Goal: Transaction & Acquisition: Purchase product/service

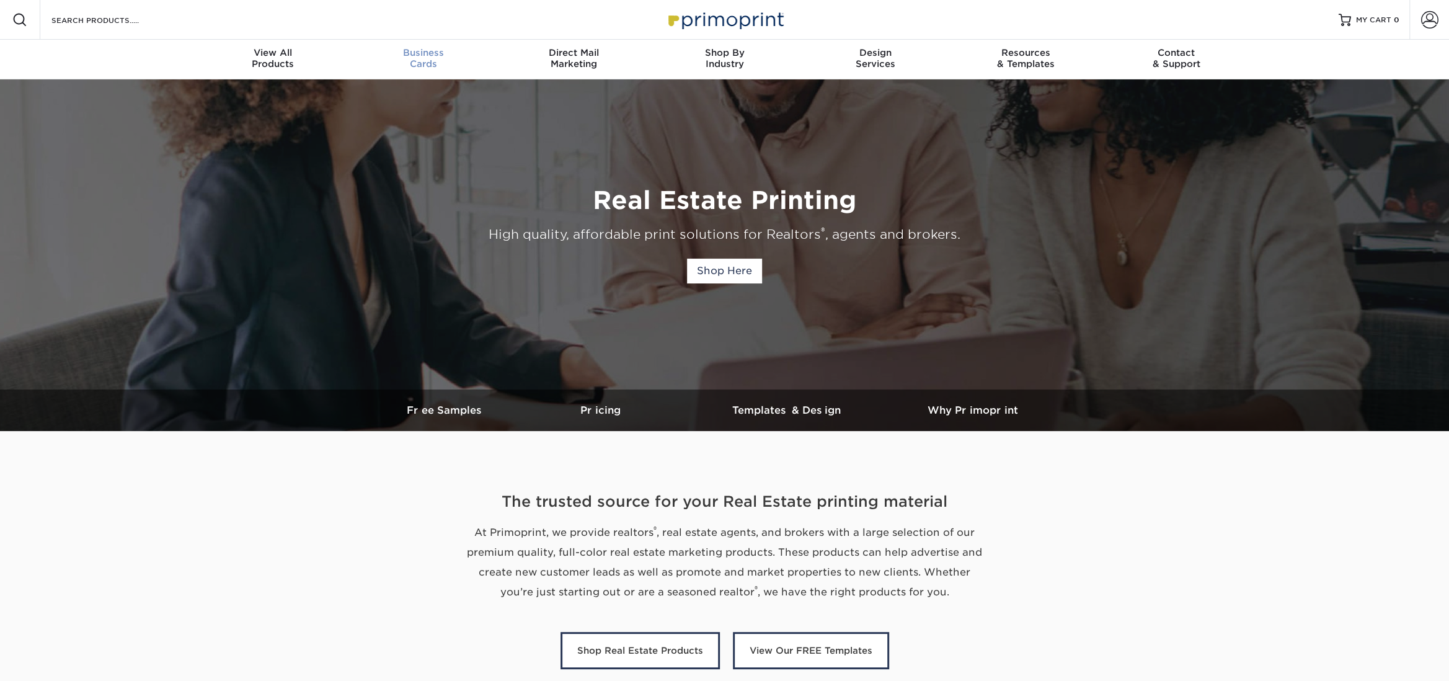
click at [423, 56] on span "Business" at bounding box center [423, 52] width 151 height 11
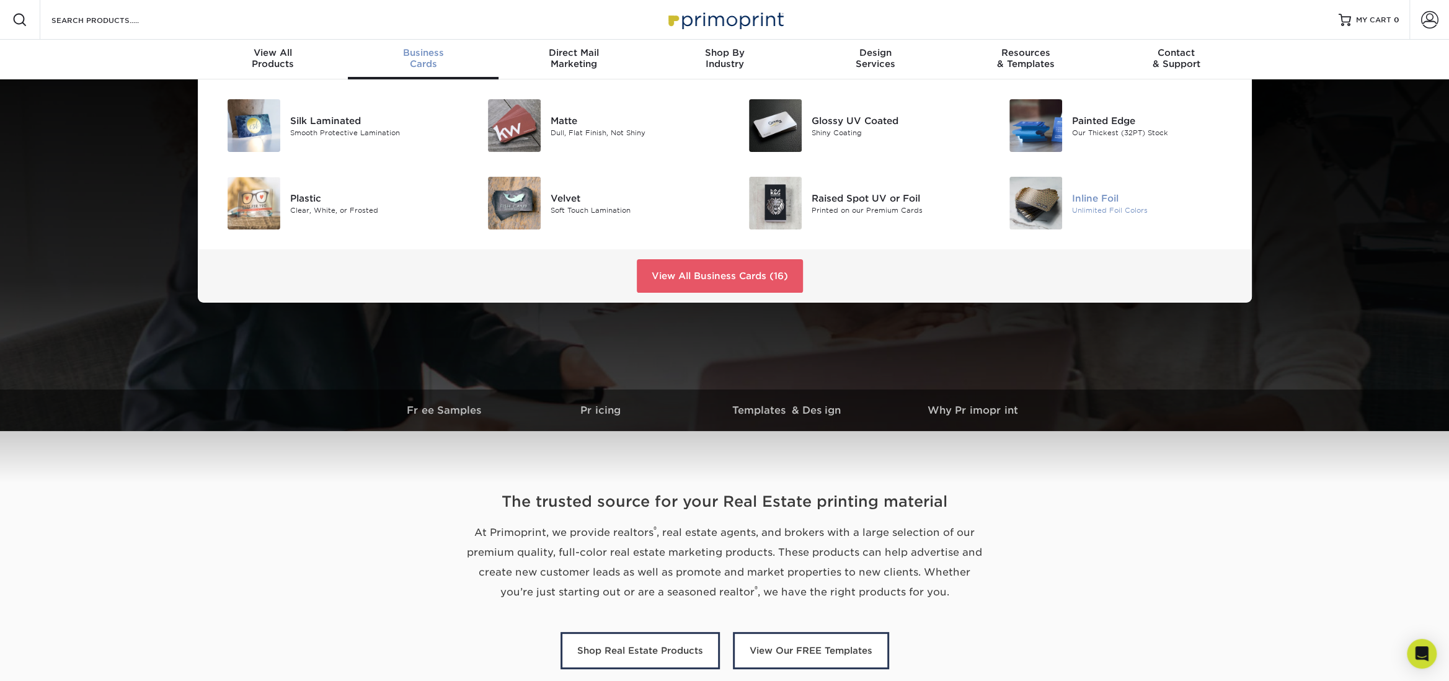
click at [1043, 208] on img at bounding box center [1035, 203] width 53 height 53
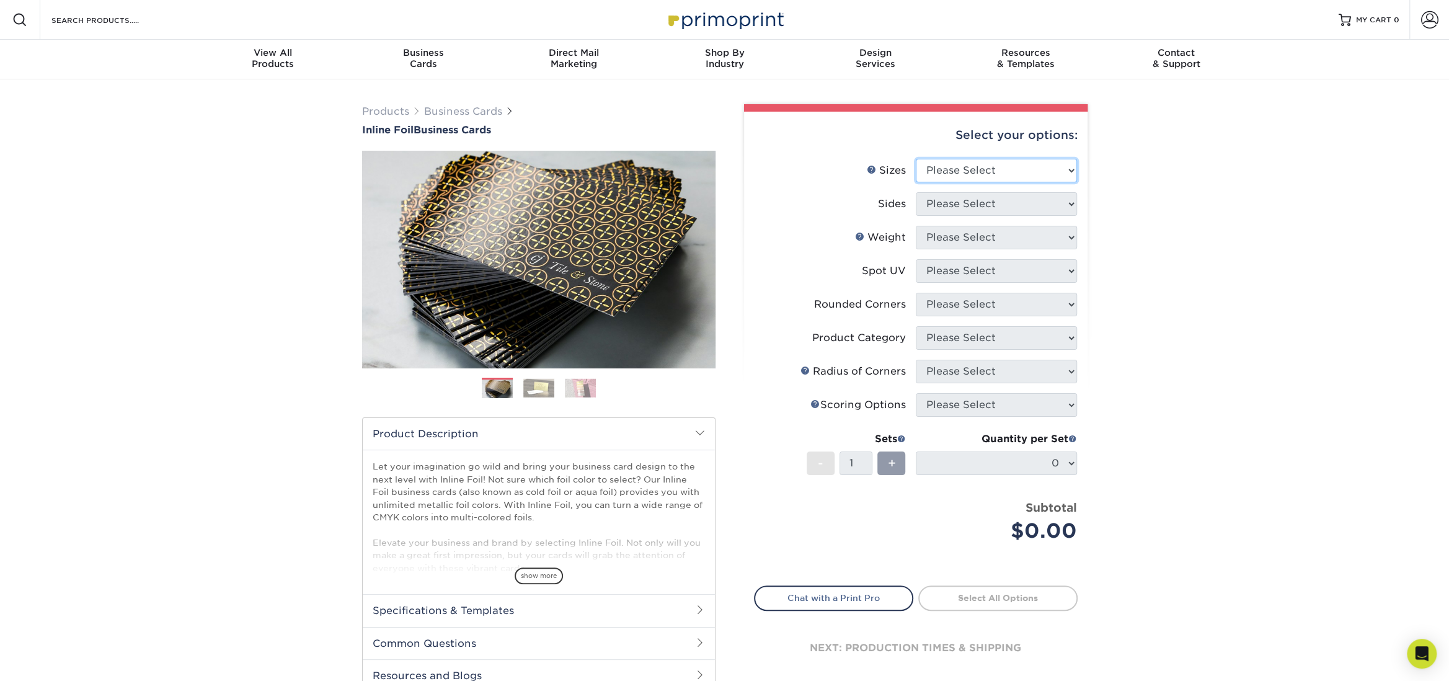
click at [1051, 180] on select "Please Select 1.5" x 3.5" - Mini 1.75" x 3.5" - Mini 2" x 2" - Square 2" x 3" -…" at bounding box center [995, 171] width 161 height 24
select select "2.00x3.50"
click at [915, 159] on select "Please Select 1.5" x 3.5" - Mini 1.75" x 3.5" - Mini 2" x 2" - Square 2" x 3" -…" at bounding box center [995, 171] width 161 height 24
click at [1030, 214] on select "Please Select Print Both Sides - Foil Back Only Print Both Sides - Foil Both Si…" at bounding box center [995, 204] width 161 height 24
select select "e9e9dfb3-fba1-4d60-972c-fd9ca5904d33"
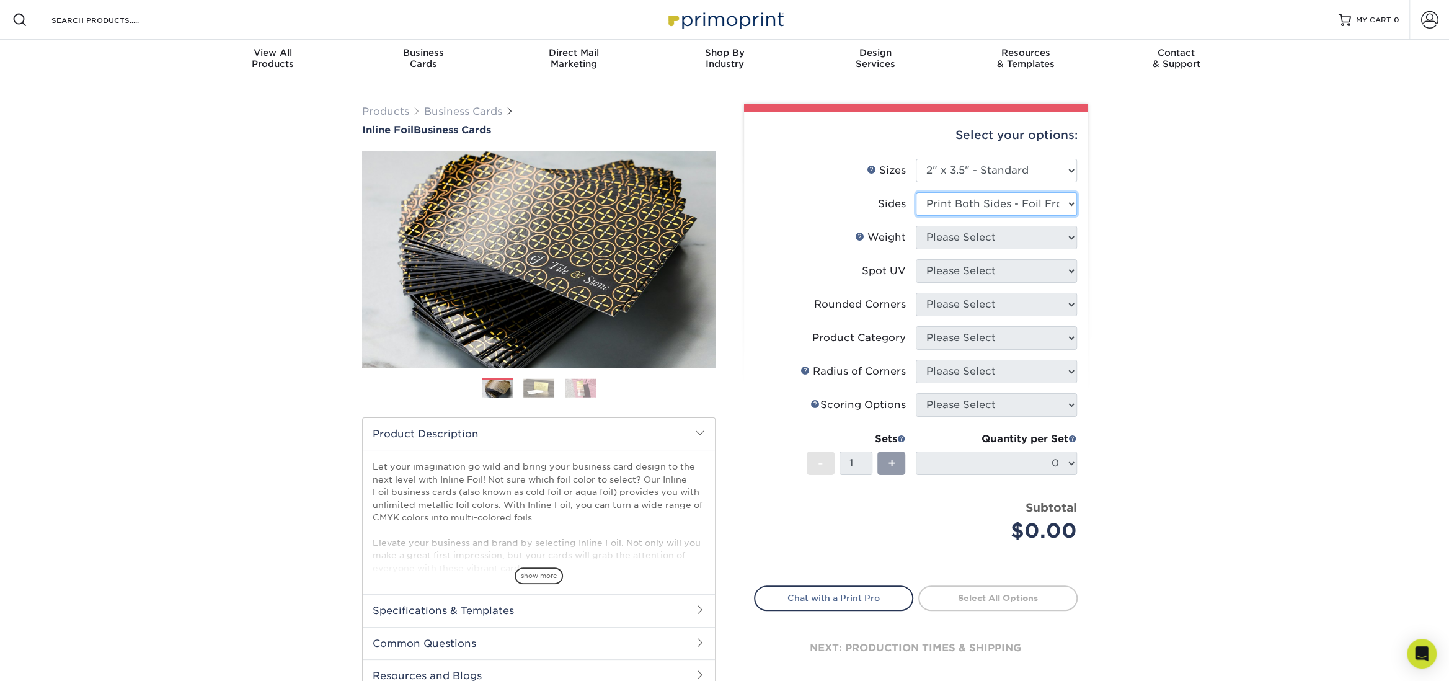
click at [915, 192] on select "Please Select Print Both Sides - Foil Back Only Print Both Sides - Foil Both Si…" at bounding box center [995, 204] width 161 height 24
click at [1036, 239] on select "Please Select 16PT" at bounding box center [995, 238] width 161 height 24
select select "16PT"
click at [915, 226] on select "Please Select 16PT" at bounding box center [995, 238] width 161 height 24
click at [1020, 282] on li "Spot UV Please Select No Spot UV Front and Back (Both Sides) Front Only Back On…" at bounding box center [915, 275] width 322 height 33
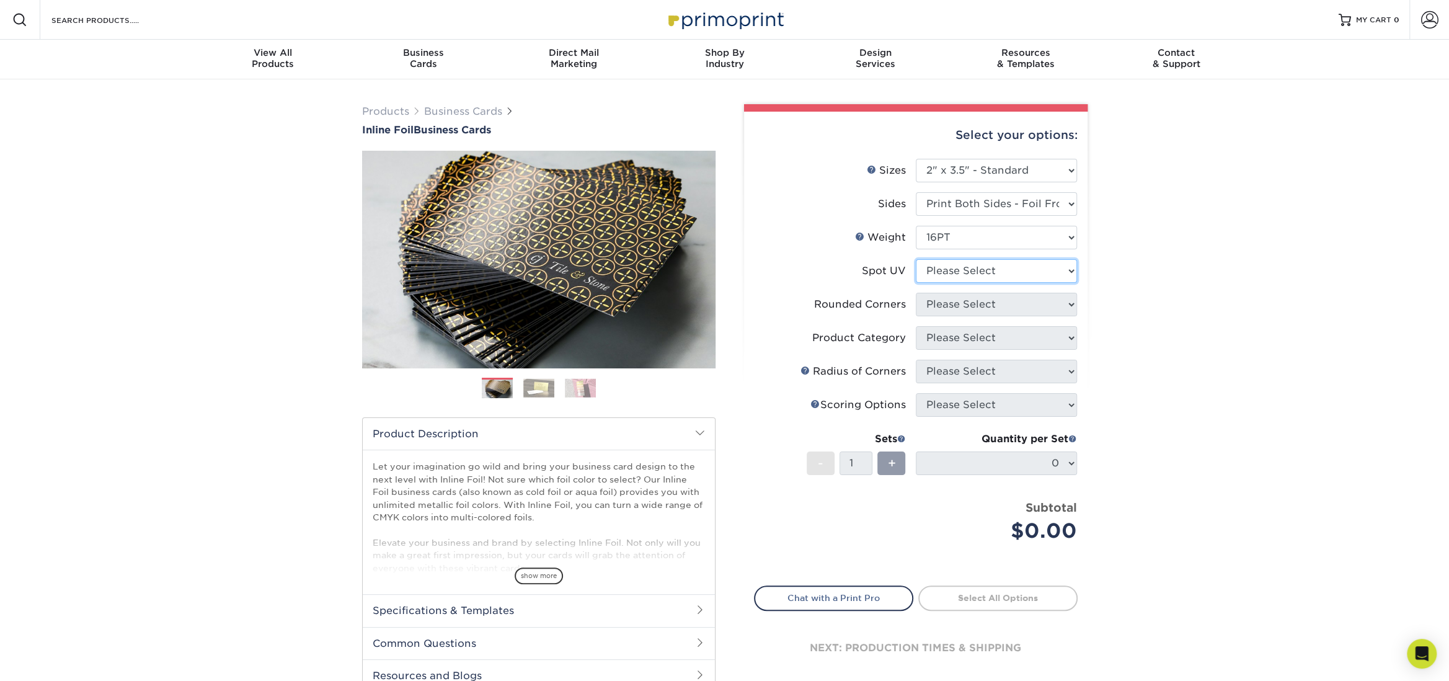
click at [1023, 272] on select "Please Select No Spot UV Front and Back (Both Sides) Front Only Back Only" at bounding box center [995, 271] width 161 height 24
select select "1"
click at [915, 259] on select "Please Select No Spot UV Front and Back (Both Sides) Front Only Back Only" at bounding box center [995, 271] width 161 height 24
click at [1015, 306] on select "Please Select Yes - Round 2 Corners Yes - Round 4 Corners No" at bounding box center [995, 305] width 161 height 24
select select "0"
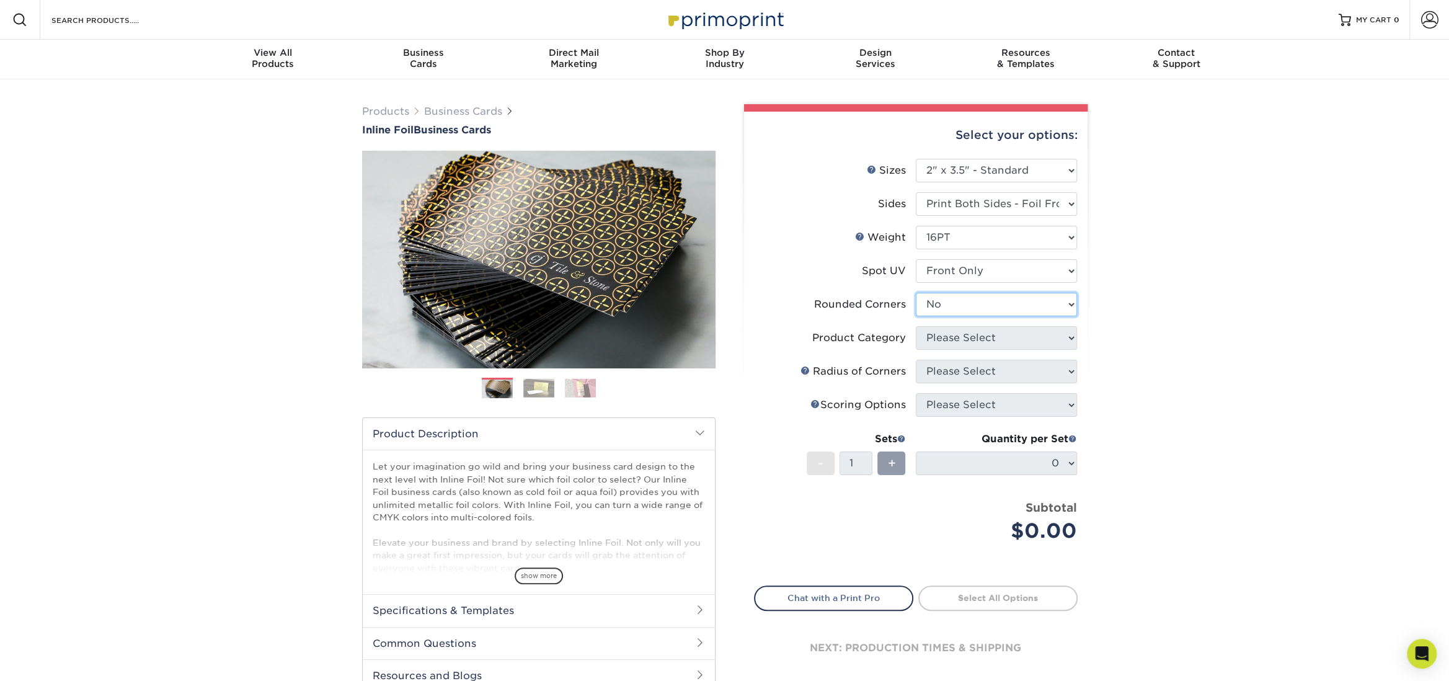
click at [915, 293] on select "Please Select Yes - Round 2 Corners Yes - Round 4 Corners No" at bounding box center [995, 305] width 161 height 24
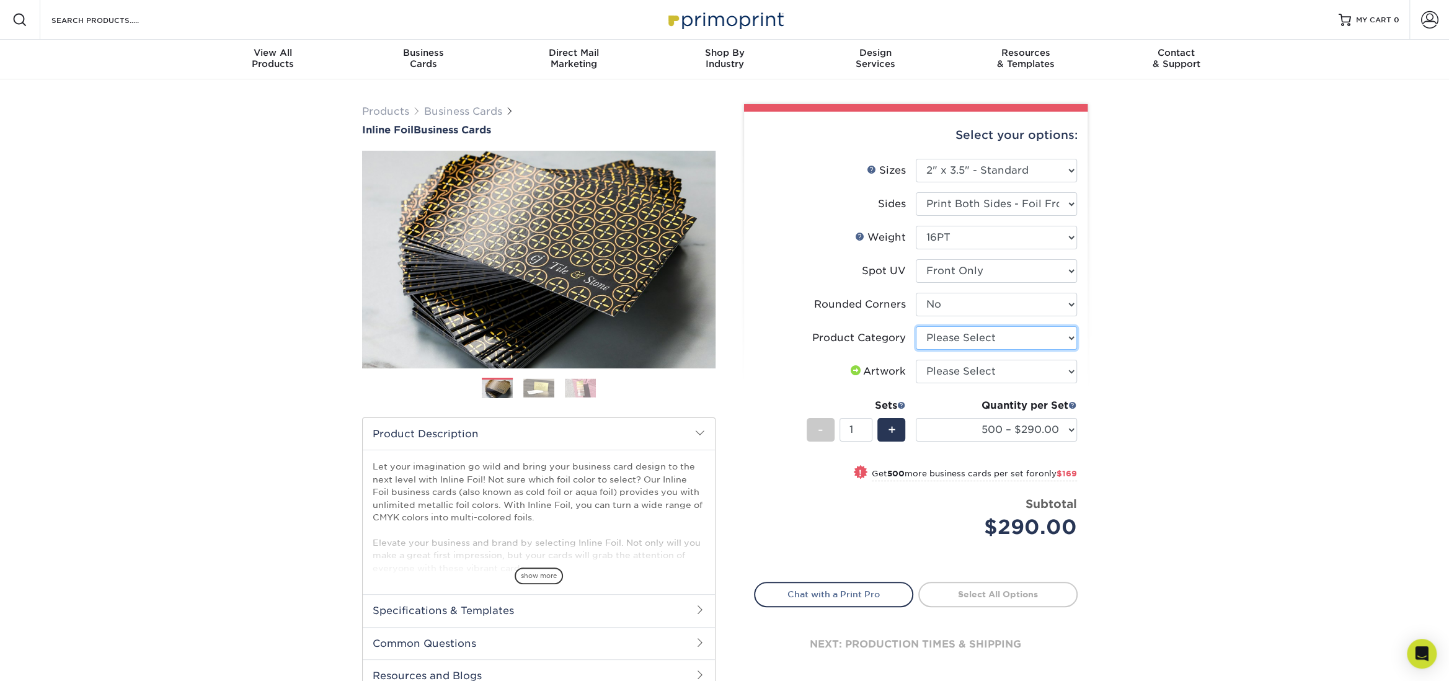
click at [1003, 335] on select "Please Select Business Cards" at bounding box center [995, 338] width 161 height 24
select select "3b5148f1-0588-4f88-a218-97bcfdce65c1"
click at [915, 326] on select "Please Select Business Cards" at bounding box center [995, 338] width 161 height 24
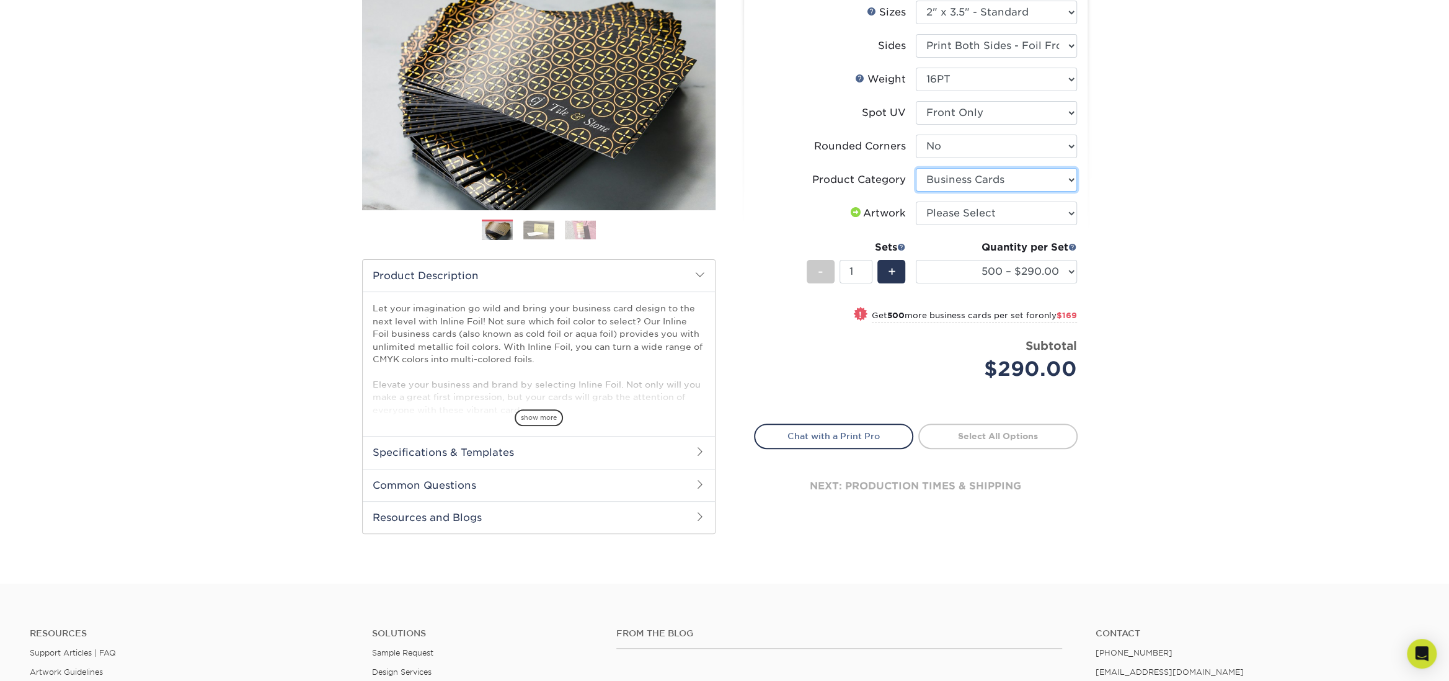
scroll to position [62, 0]
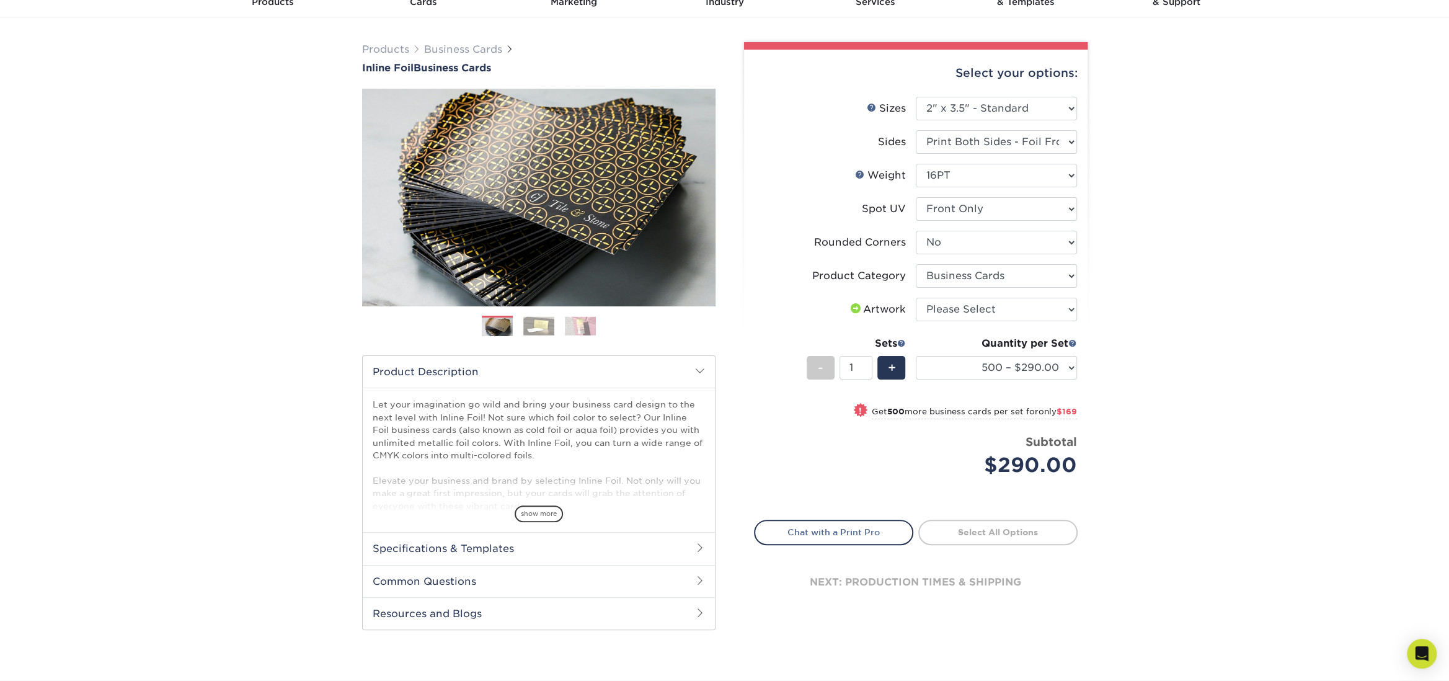
click at [545, 320] on img at bounding box center [538, 325] width 31 height 19
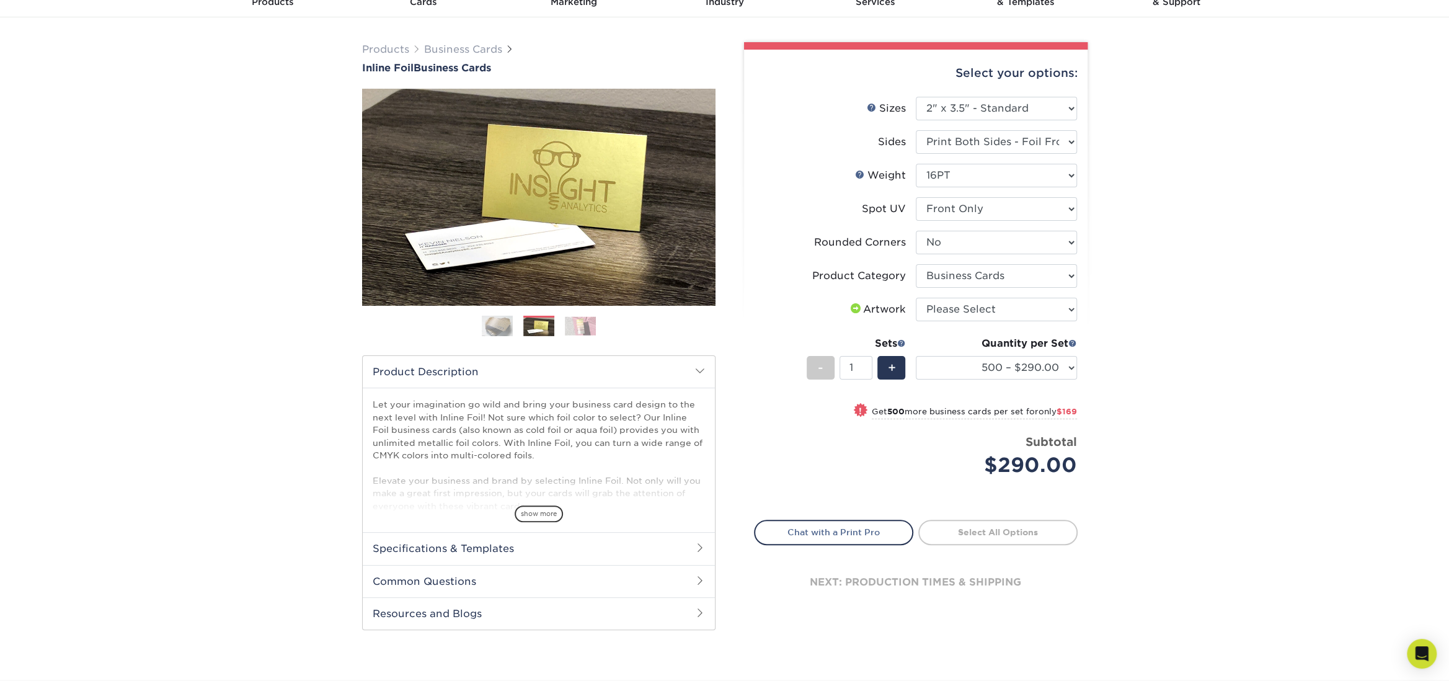
click at [593, 324] on img at bounding box center [580, 325] width 31 height 19
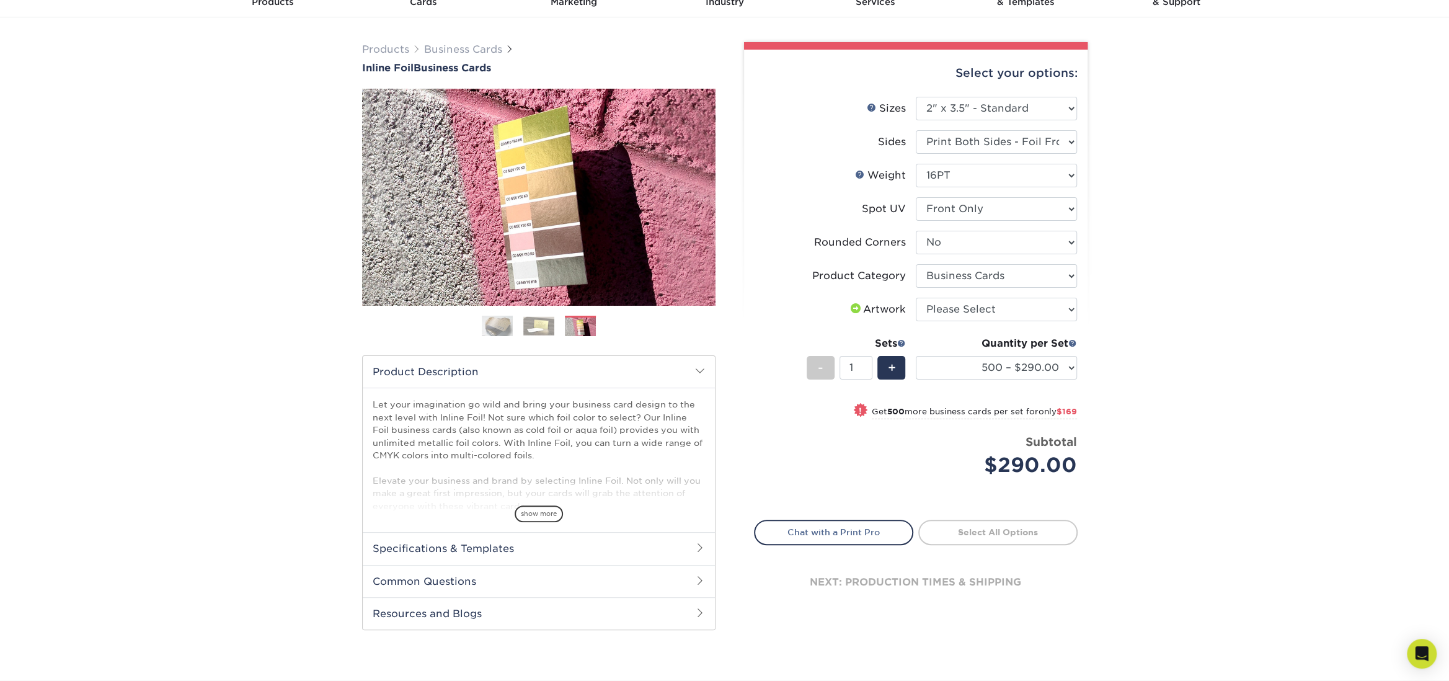
click at [538, 322] on img at bounding box center [538, 325] width 31 height 19
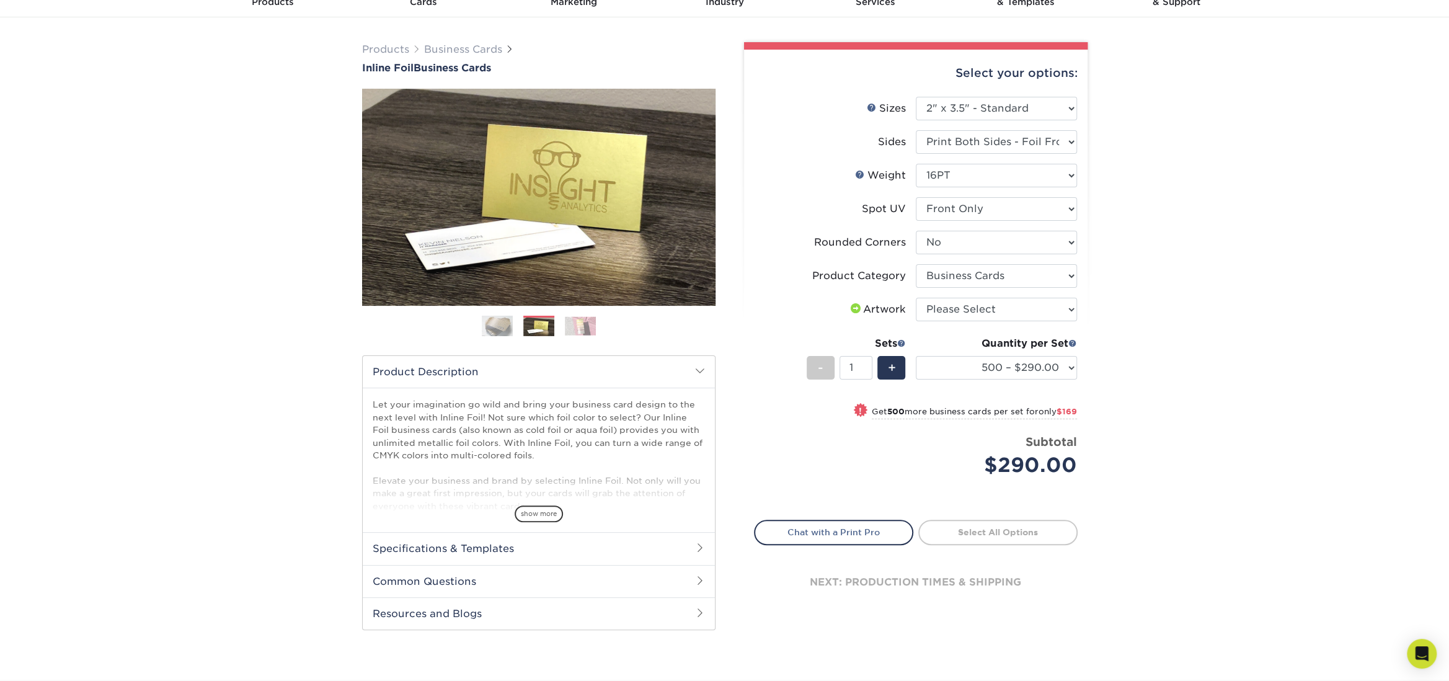
click at [504, 317] on img at bounding box center [497, 326] width 31 height 31
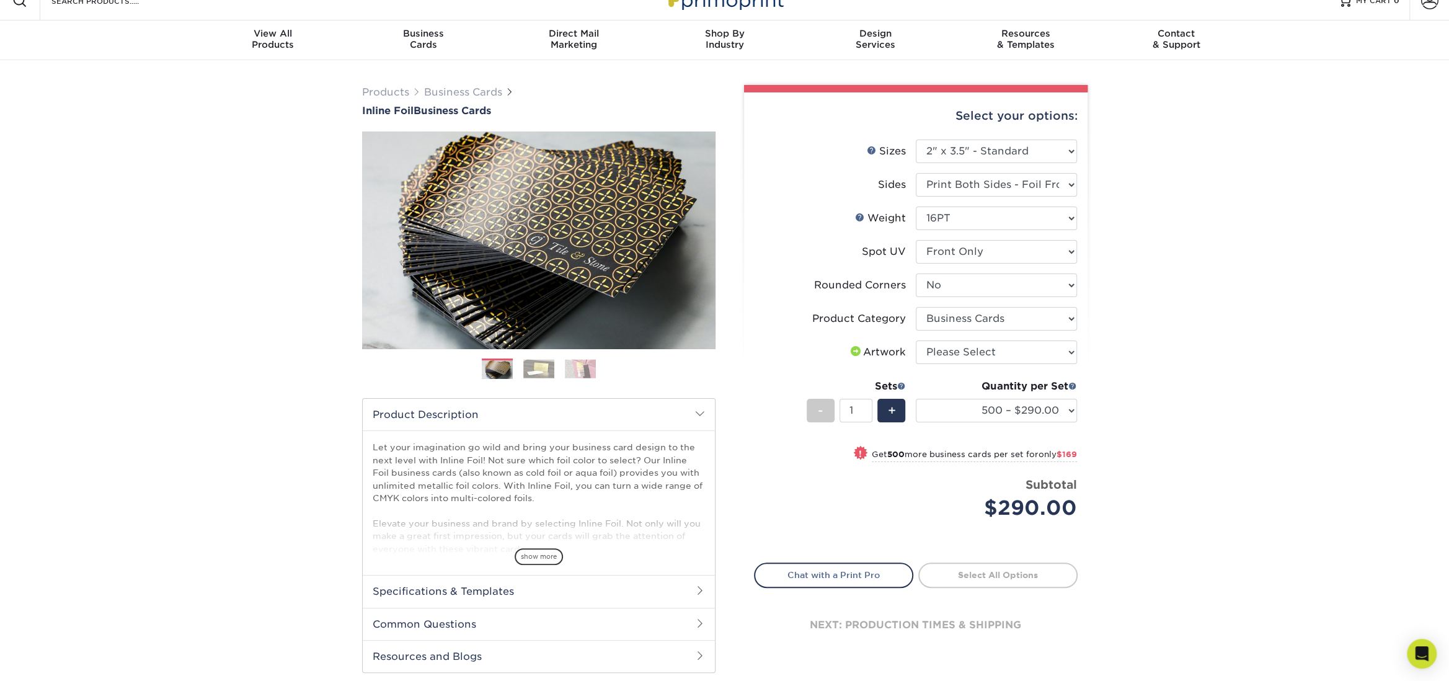
scroll to position [0, 0]
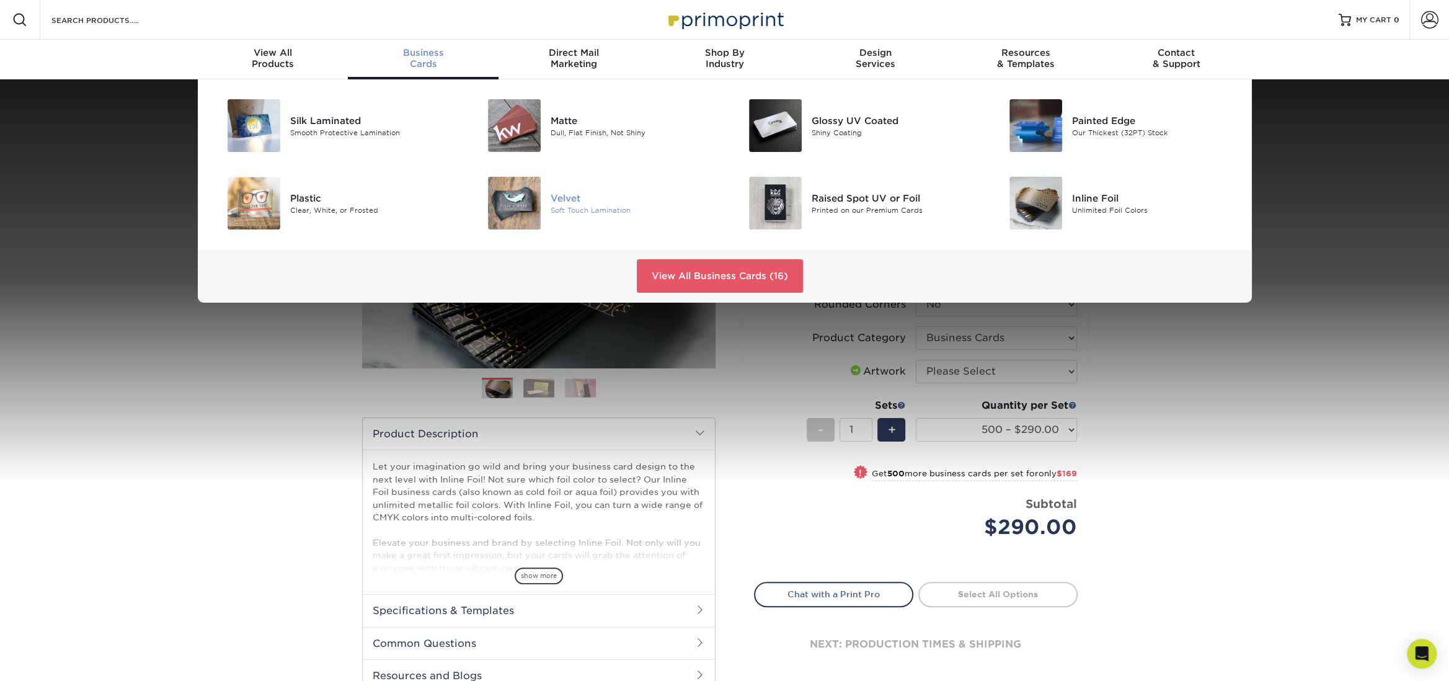
click at [532, 205] on img at bounding box center [514, 203] width 53 height 53
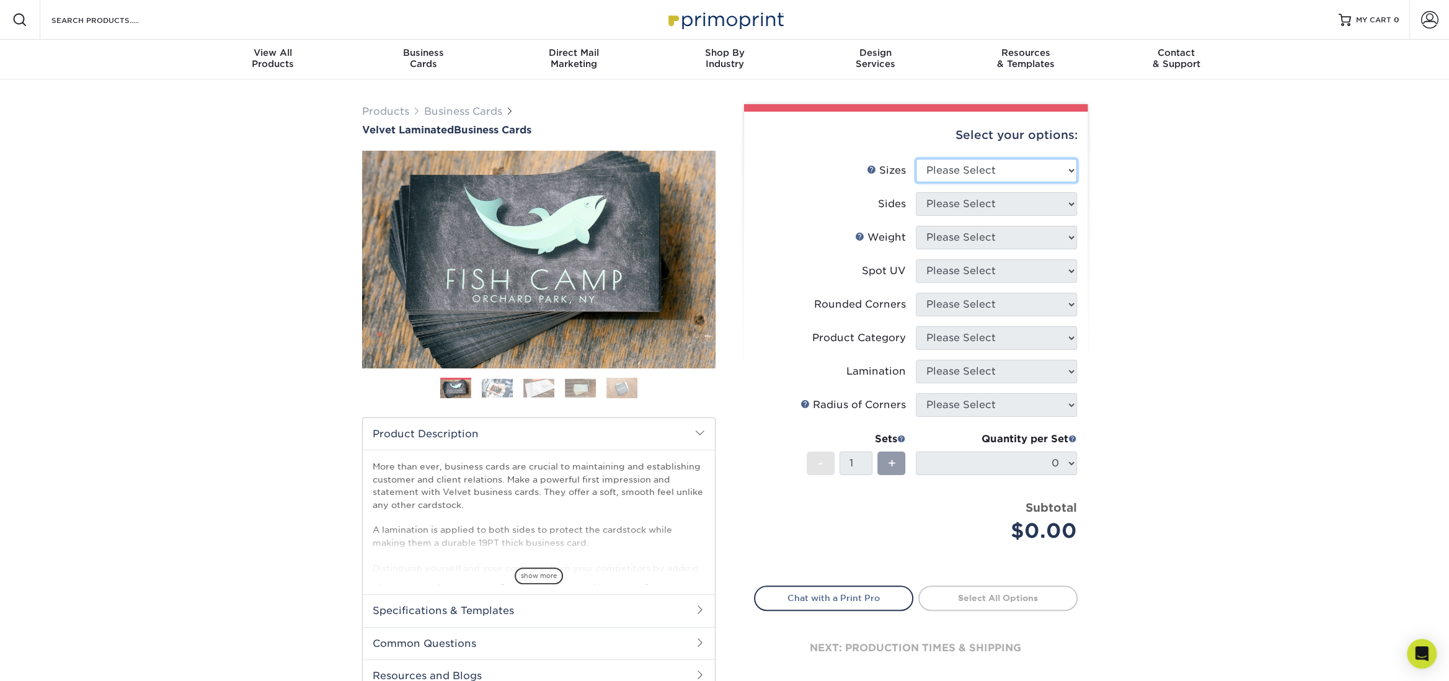
click at [1008, 167] on select "Please Select 1.5" x 3.5" - Mini 1.75" x 3.5" - Mini 2" x 2" - Square 2" x 3" -…" at bounding box center [995, 171] width 161 height 24
select select "2.00x3.50"
click at [915, 159] on select "Please Select 1.5" x 3.5" - Mini 1.75" x 3.5" - Mini 2" x 2" - Square 2" x 3" -…" at bounding box center [995, 171] width 161 height 24
drag, startPoint x: 1042, startPoint y: 201, endPoint x: 1039, endPoint y: 210, distance: 9.6
click at [1042, 201] on select "Please Select Print Both Sides Print Front Only" at bounding box center [995, 204] width 161 height 24
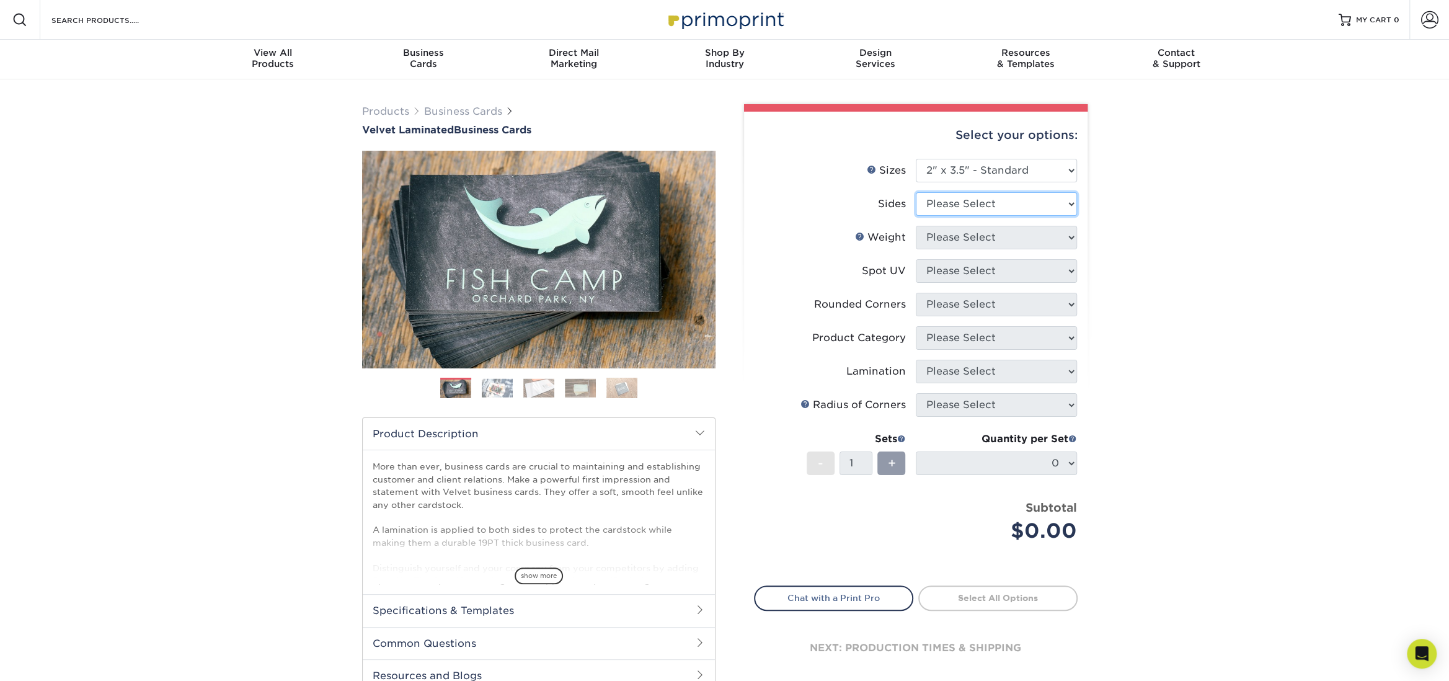
select select "13abbda7-1d64-4f25-8bb2-c179b224825d"
click at [915, 192] on select "Please Select Print Both Sides Print Front Only" at bounding box center [995, 204] width 161 height 24
click at [1022, 241] on select "Please Select 16PT" at bounding box center [995, 238] width 161 height 24
select select "16PT"
click at [915, 226] on select "Please Select 16PT" at bounding box center [995, 238] width 161 height 24
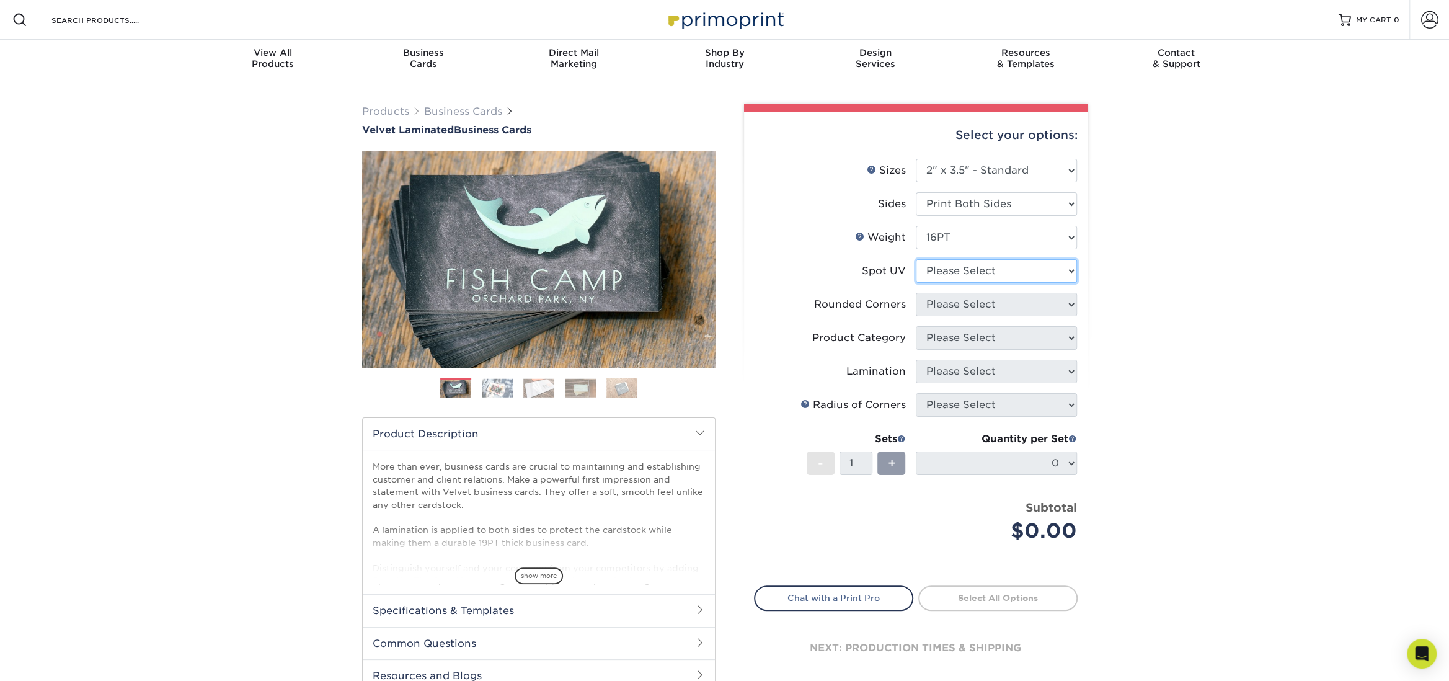
click at [1031, 274] on select "Please Select No Spot UV Front and Back (Both Sides) Front Only Back Only" at bounding box center [995, 271] width 161 height 24
select select "1"
click at [915, 259] on select "Please Select No Spot UV Front and Back (Both Sides) Front Only Back Only" at bounding box center [995, 271] width 161 height 24
click at [996, 296] on select "Please Select Yes - Round 2 Corners Yes - Round 4 Corners No" at bounding box center [995, 305] width 161 height 24
select select "0"
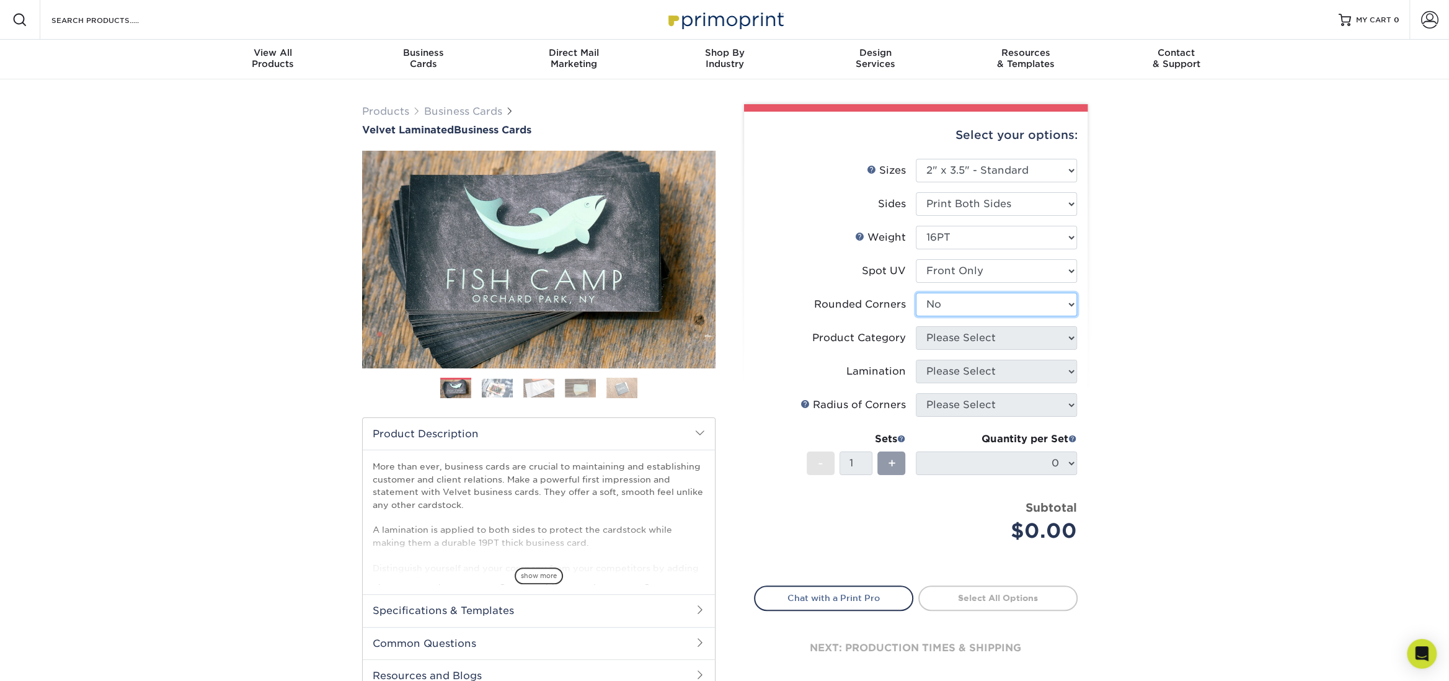
click at [915, 293] on select "Please Select Yes - Round 2 Corners Yes - Round 4 Corners No" at bounding box center [995, 305] width 161 height 24
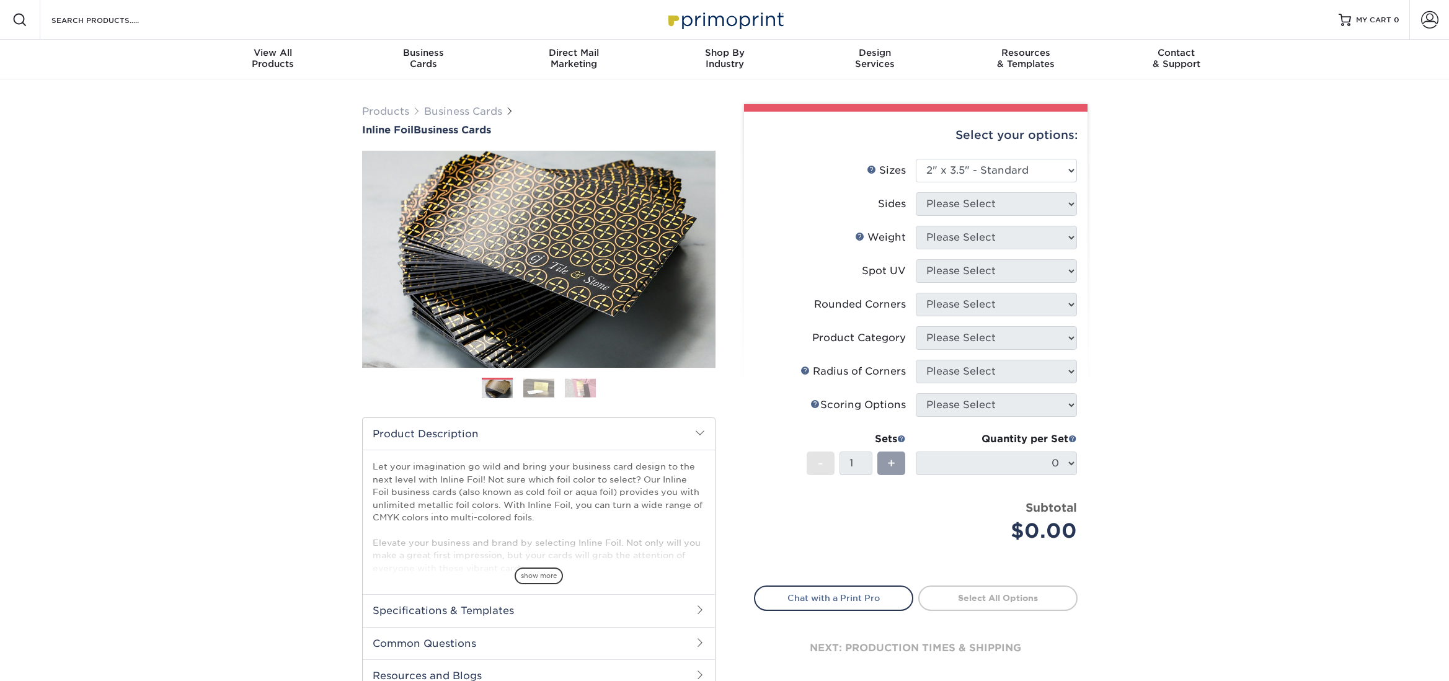
select select "2.00x3.50"
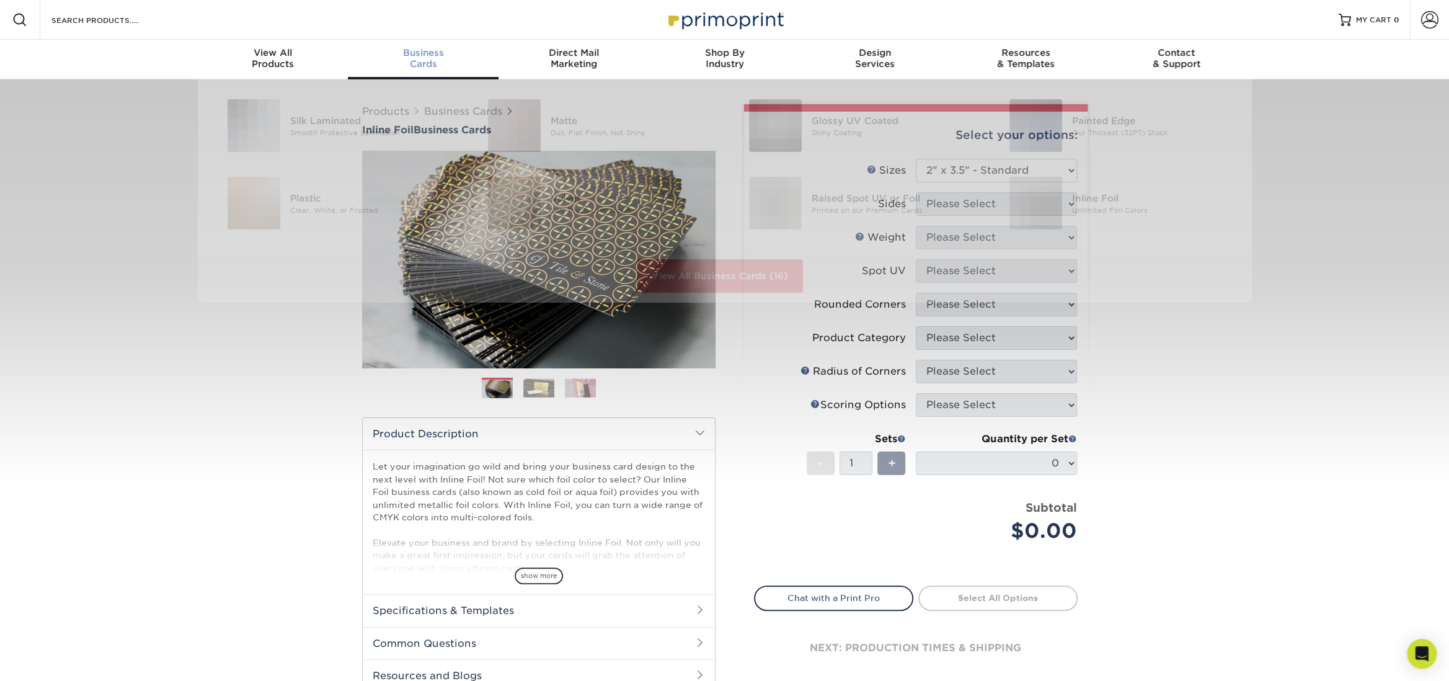
click at [434, 61] on div "Business Cards" at bounding box center [423, 58] width 151 height 22
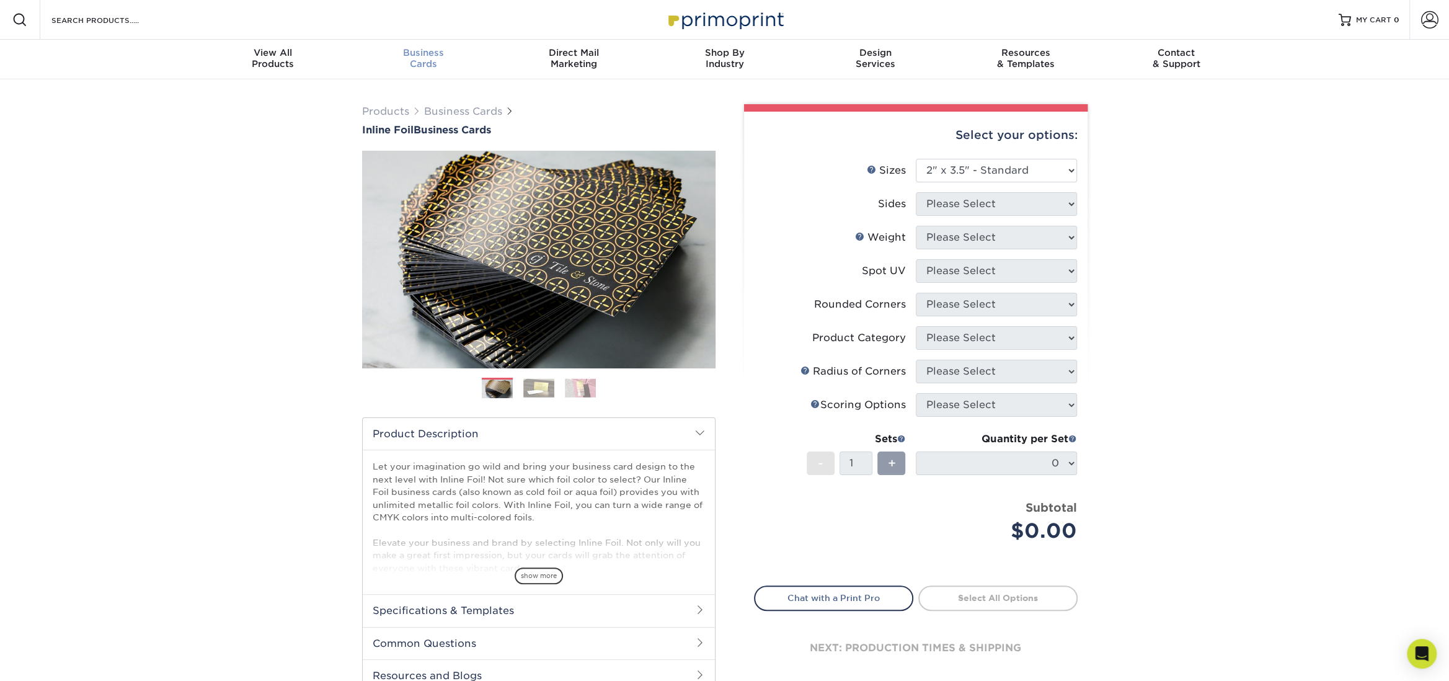
click at [413, 56] on span "Business" at bounding box center [423, 52] width 151 height 11
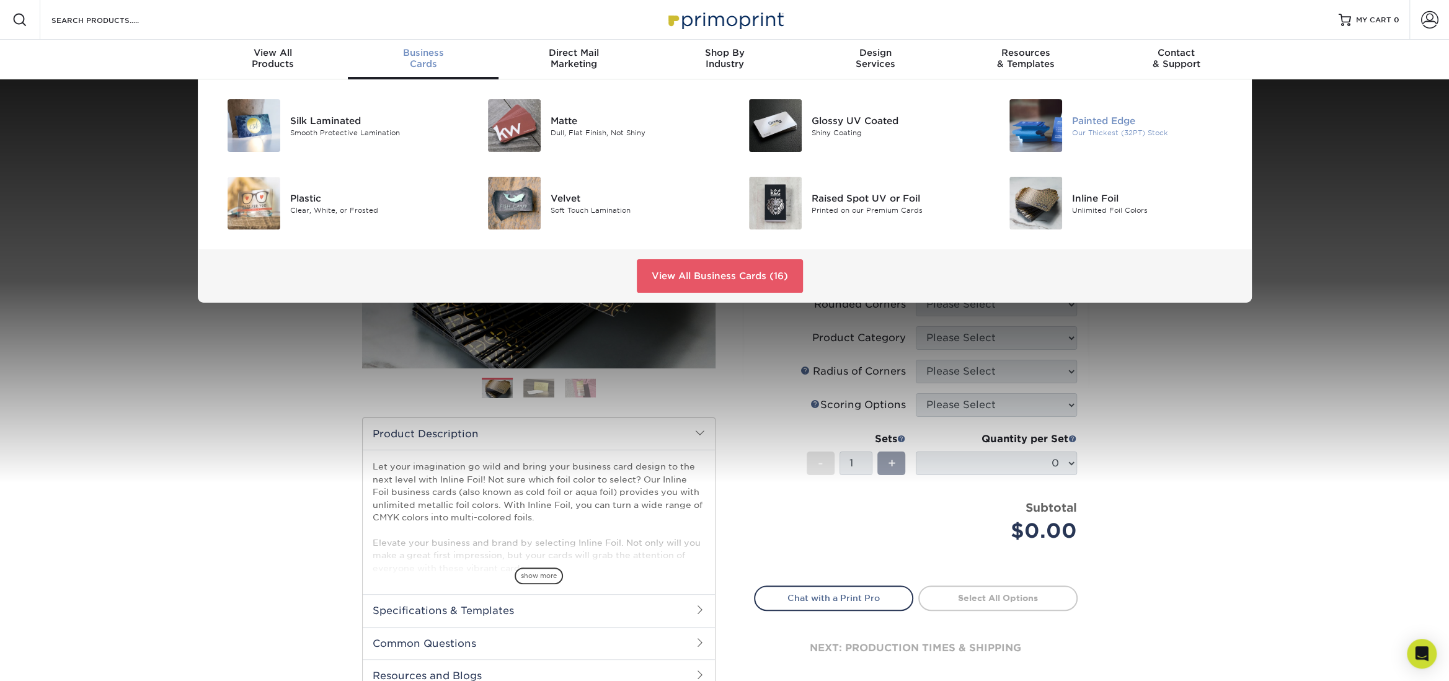
click at [1043, 123] on img at bounding box center [1035, 125] width 53 height 53
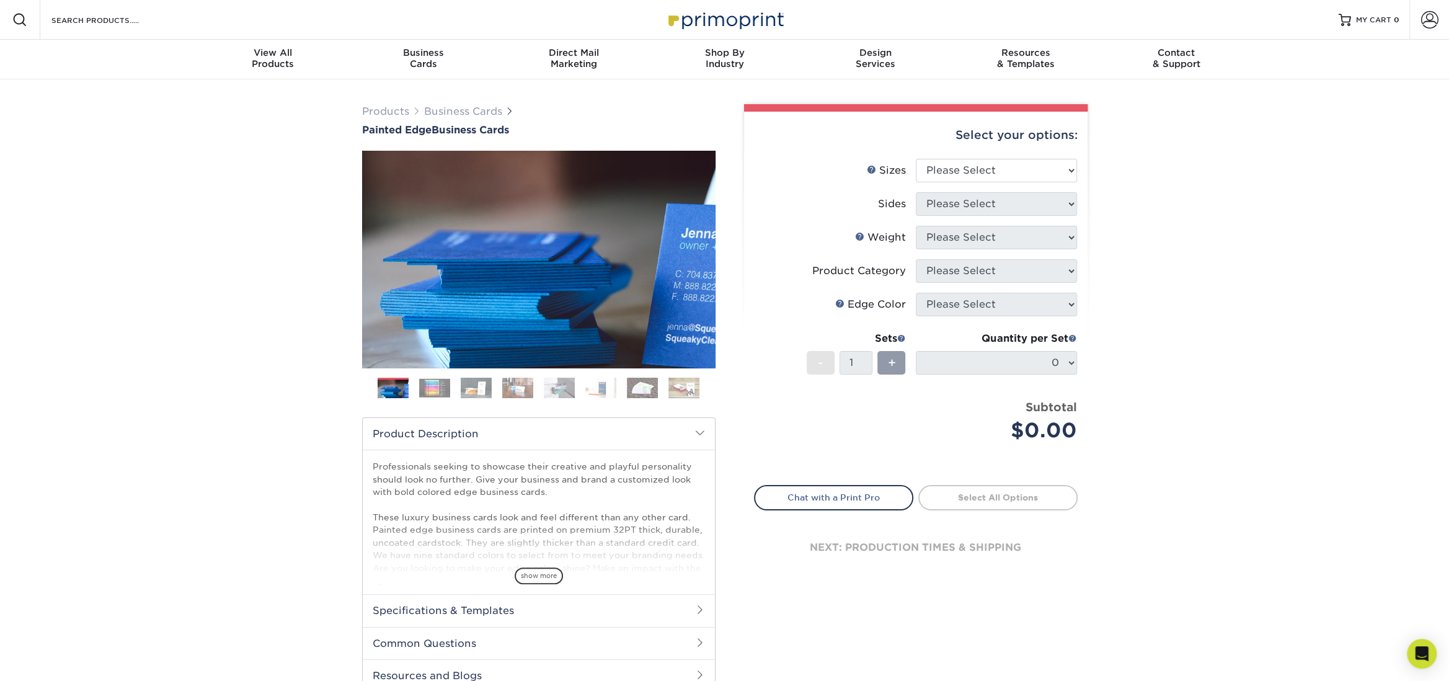
click at [446, 384] on img at bounding box center [434, 387] width 31 height 19
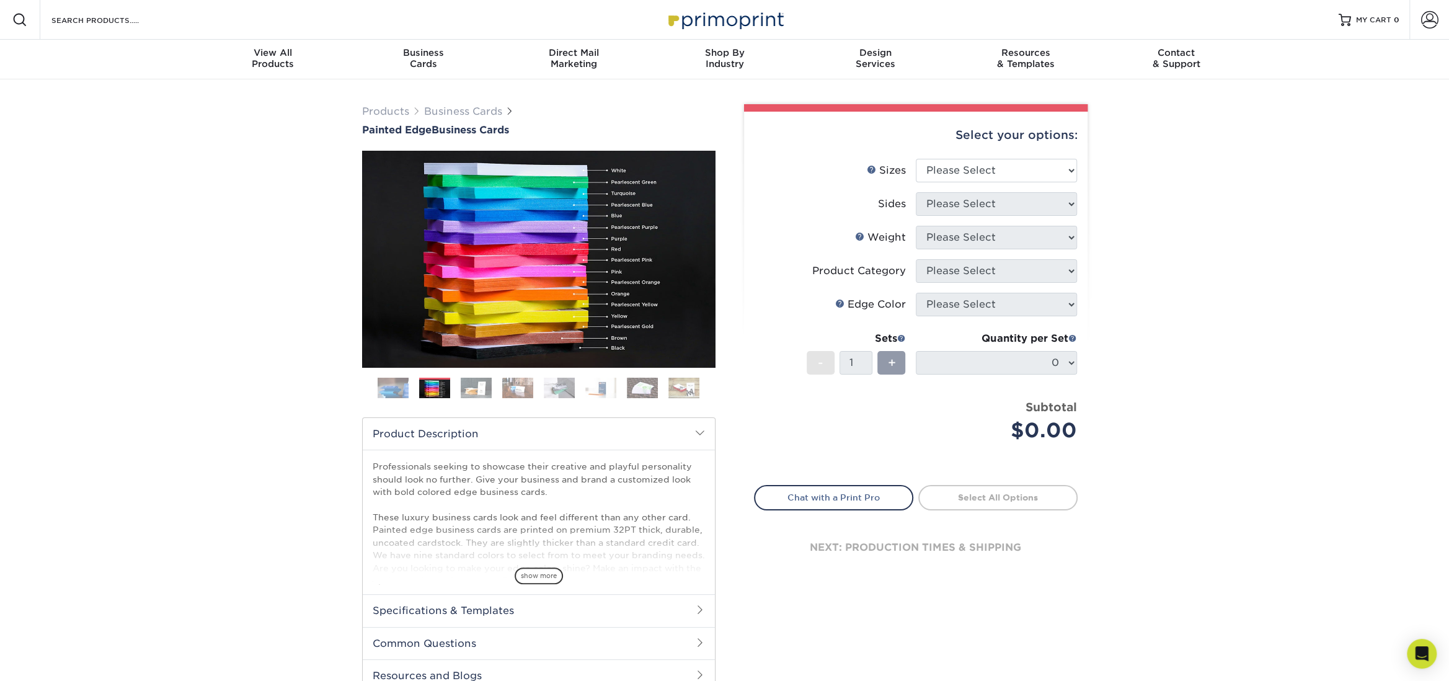
click at [472, 389] on img at bounding box center [476, 388] width 31 height 22
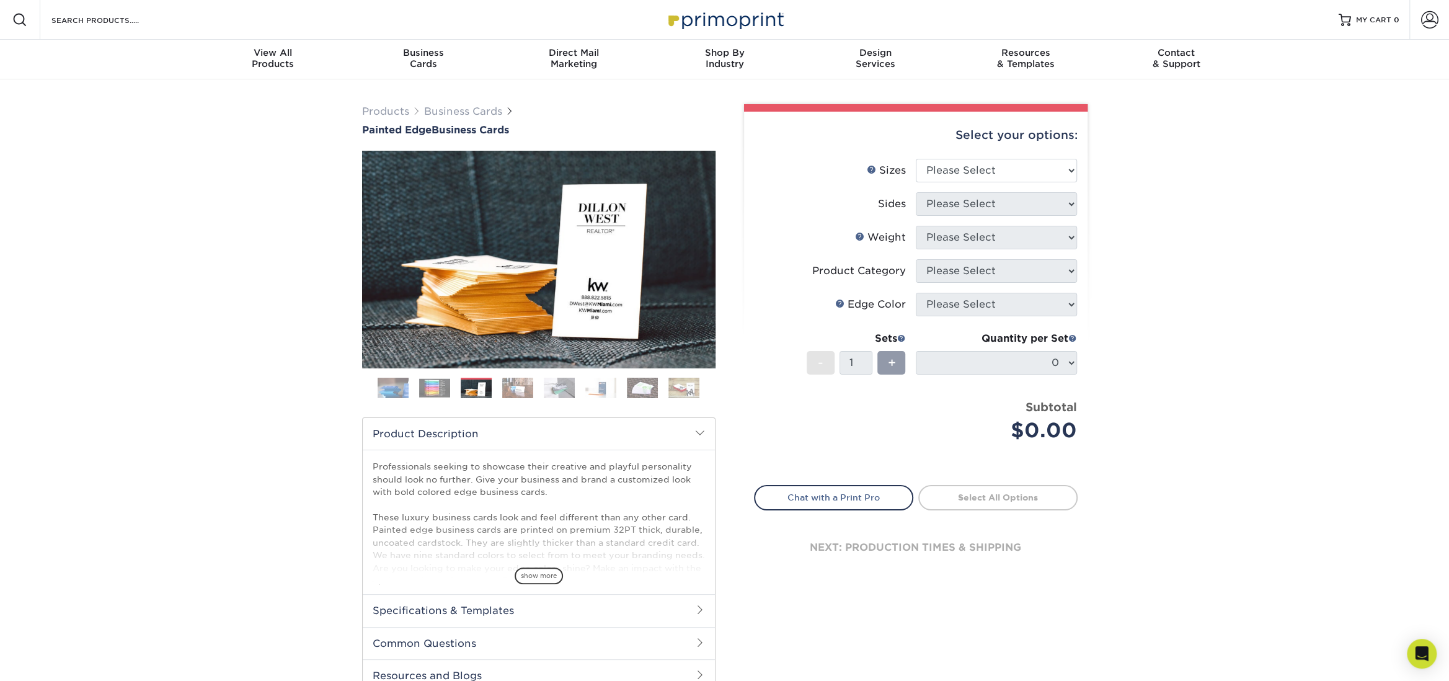
click at [517, 386] on img at bounding box center [517, 388] width 31 height 22
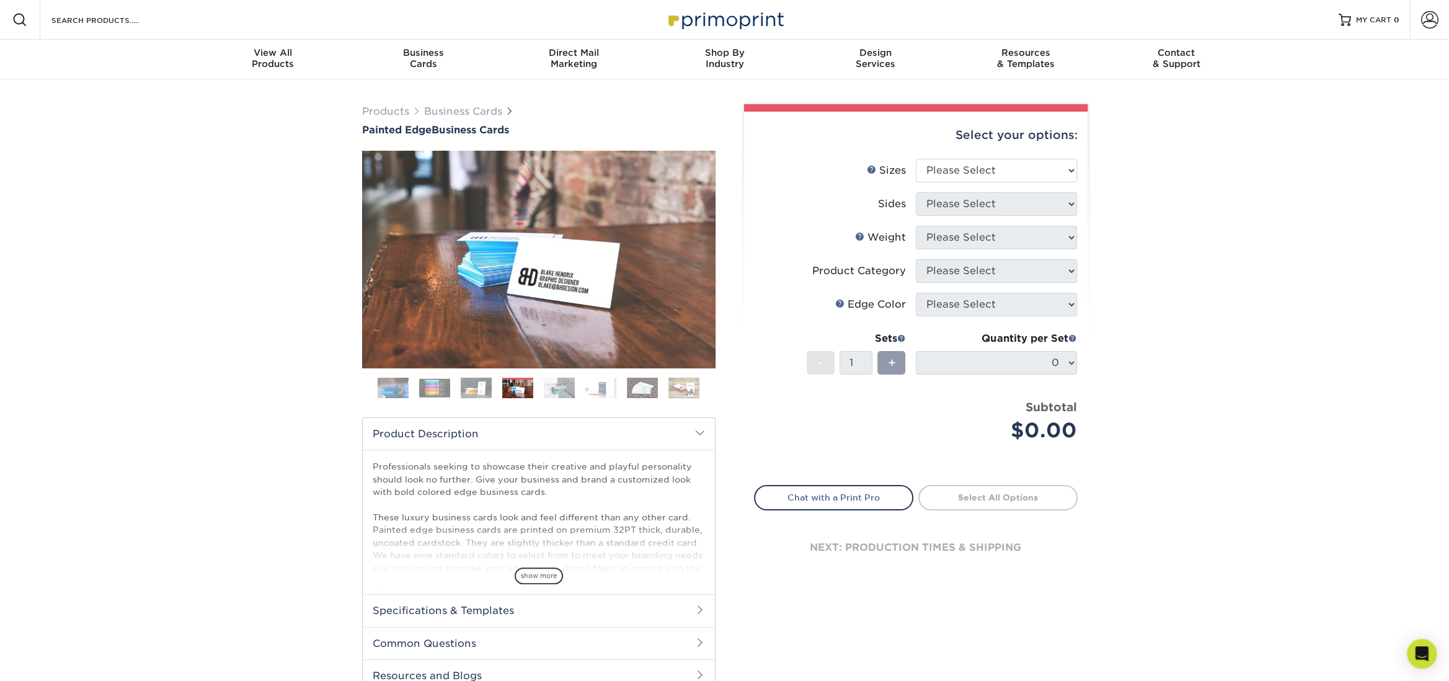
click at [558, 386] on img at bounding box center [559, 388] width 31 height 22
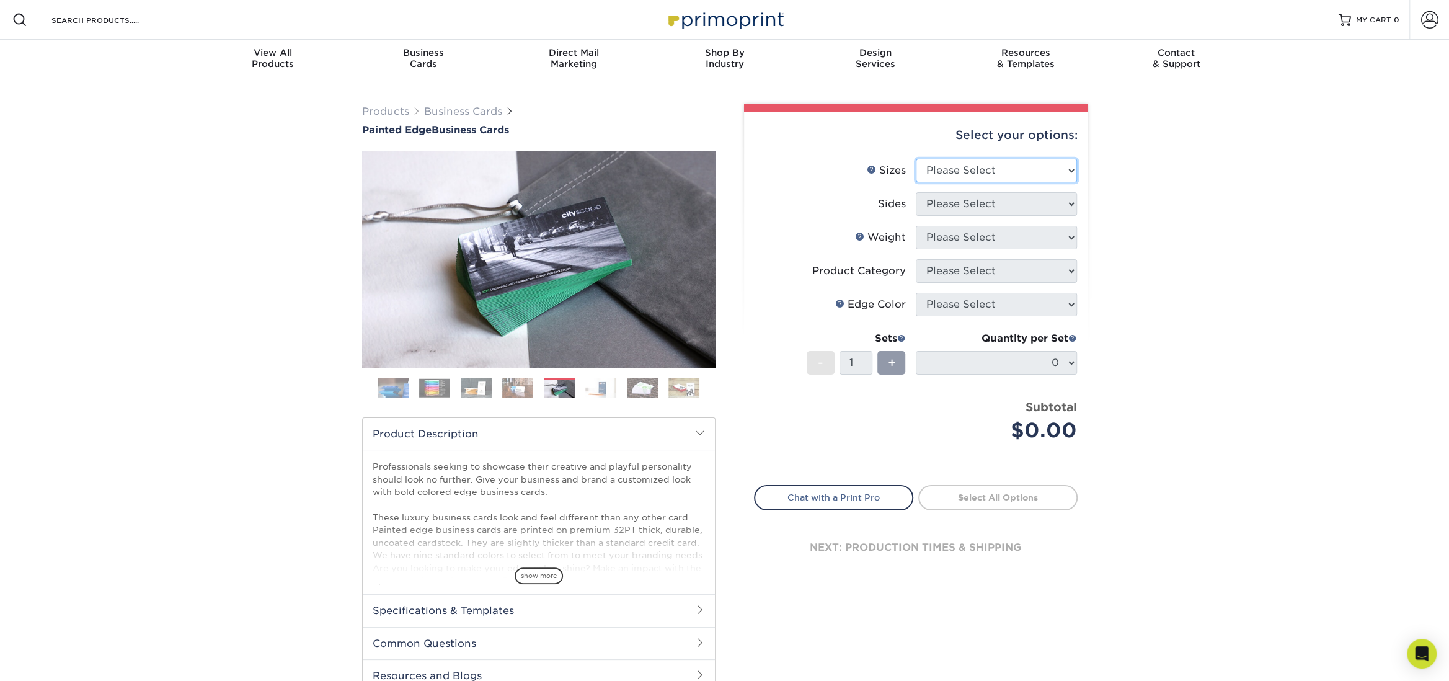
click at [1047, 169] on select "Please Select 2" x 3.5" - Standard 2.125" x 3.375" - European 2.5" x 2.5" - Squ…" at bounding box center [995, 171] width 161 height 24
select select "2.00x3.50"
click at [915, 159] on select "Please Select 2" x 3.5" - Standard 2.125" x 3.375" - European 2.5" x 2.5" - Squ…" at bounding box center [995, 171] width 161 height 24
click at [1031, 201] on select "Please Select Print Both Sides Print Front Only" at bounding box center [995, 204] width 161 height 24
select select "13abbda7-1d64-4f25-8bb2-c179b224825d"
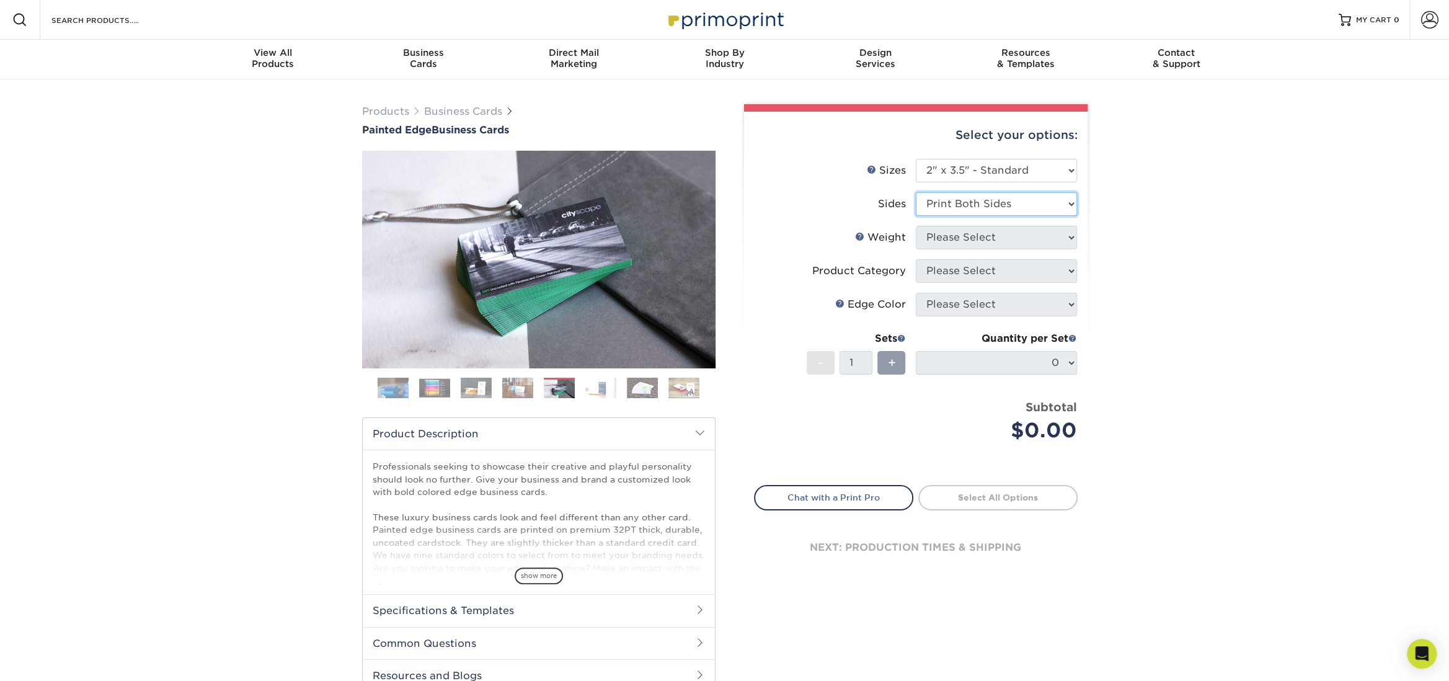
click at [915, 192] on select "Please Select Print Both Sides Print Front Only" at bounding box center [995, 204] width 161 height 24
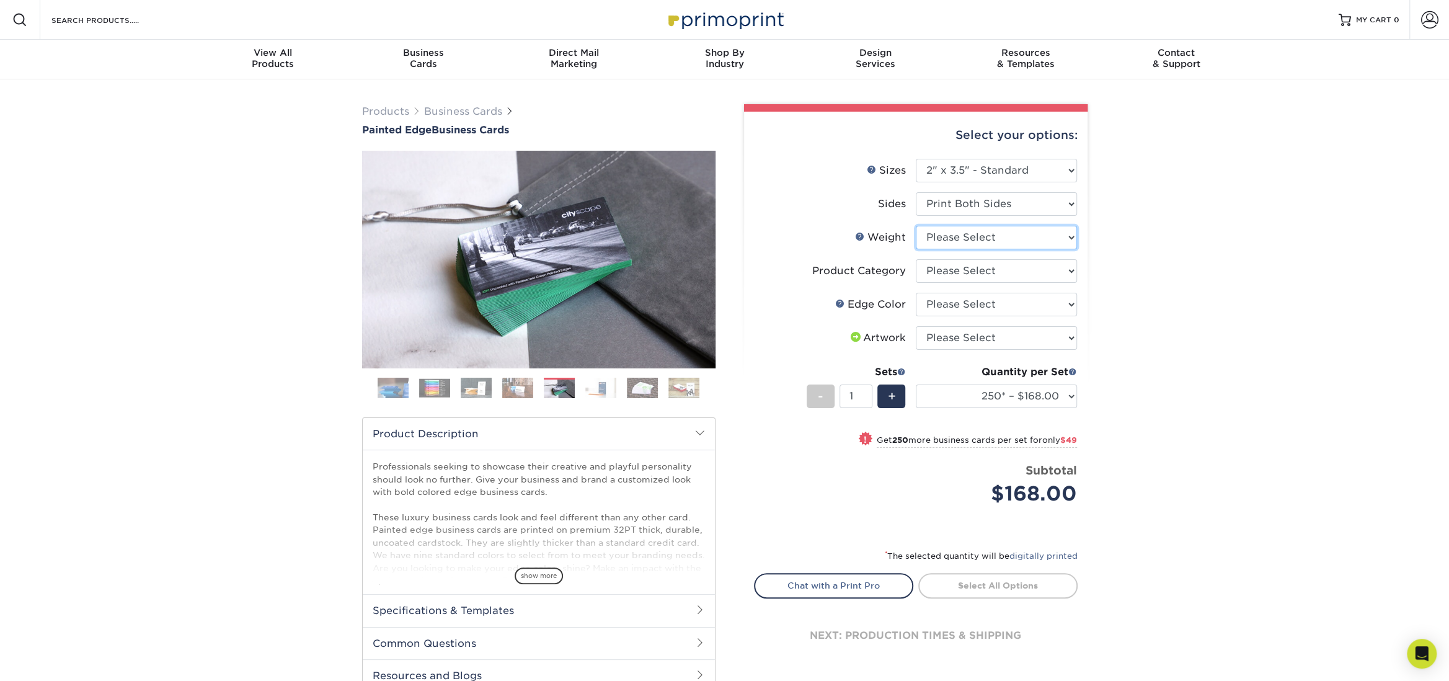
click at [1020, 237] on select "Please Select 32PTUC" at bounding box center [995, 238] width 161 height 24
select select "32PTUC"
click at [915, 226] on select "Please Select 32PTUC" at bounding box center [995, 238] width 161 height 24
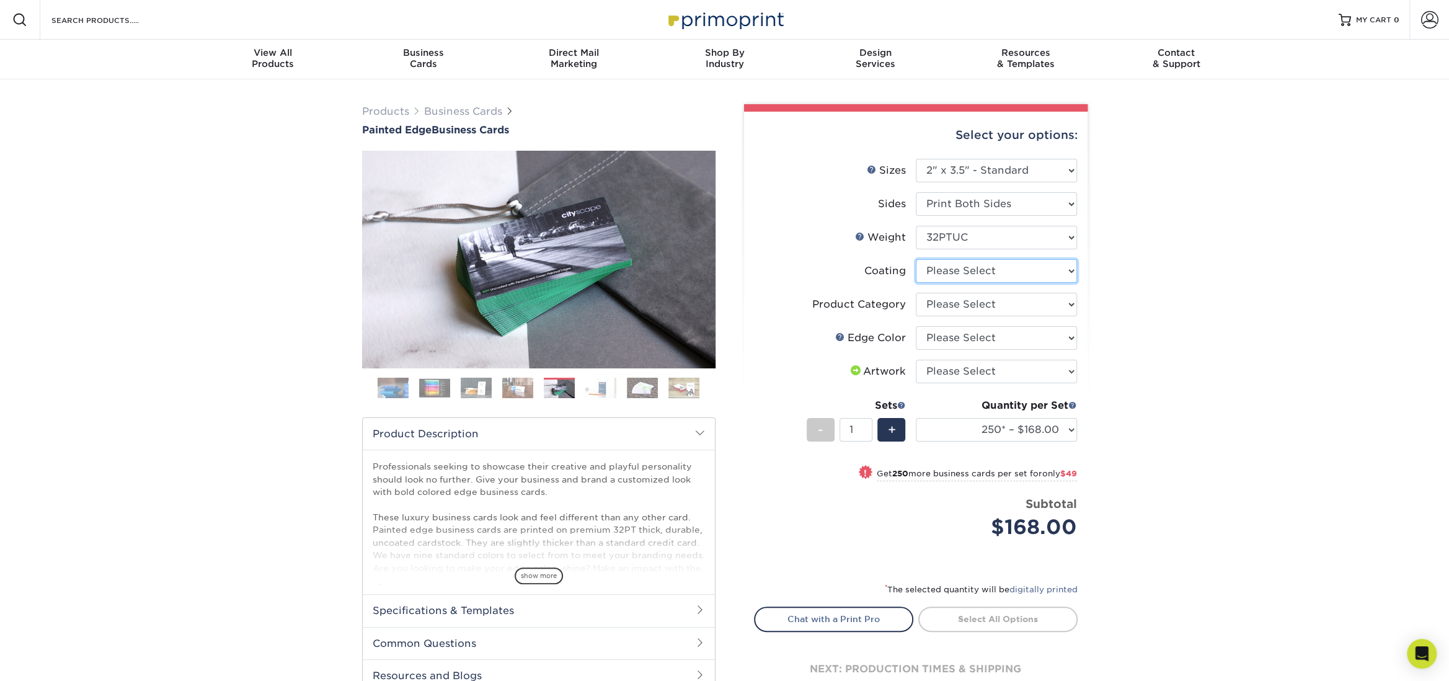
click at [1056, 268] on select at bounding box center [995, 271] width 161 height 24
click at [915, 259] on select at bounding box center [995, 271] width 161 height 24
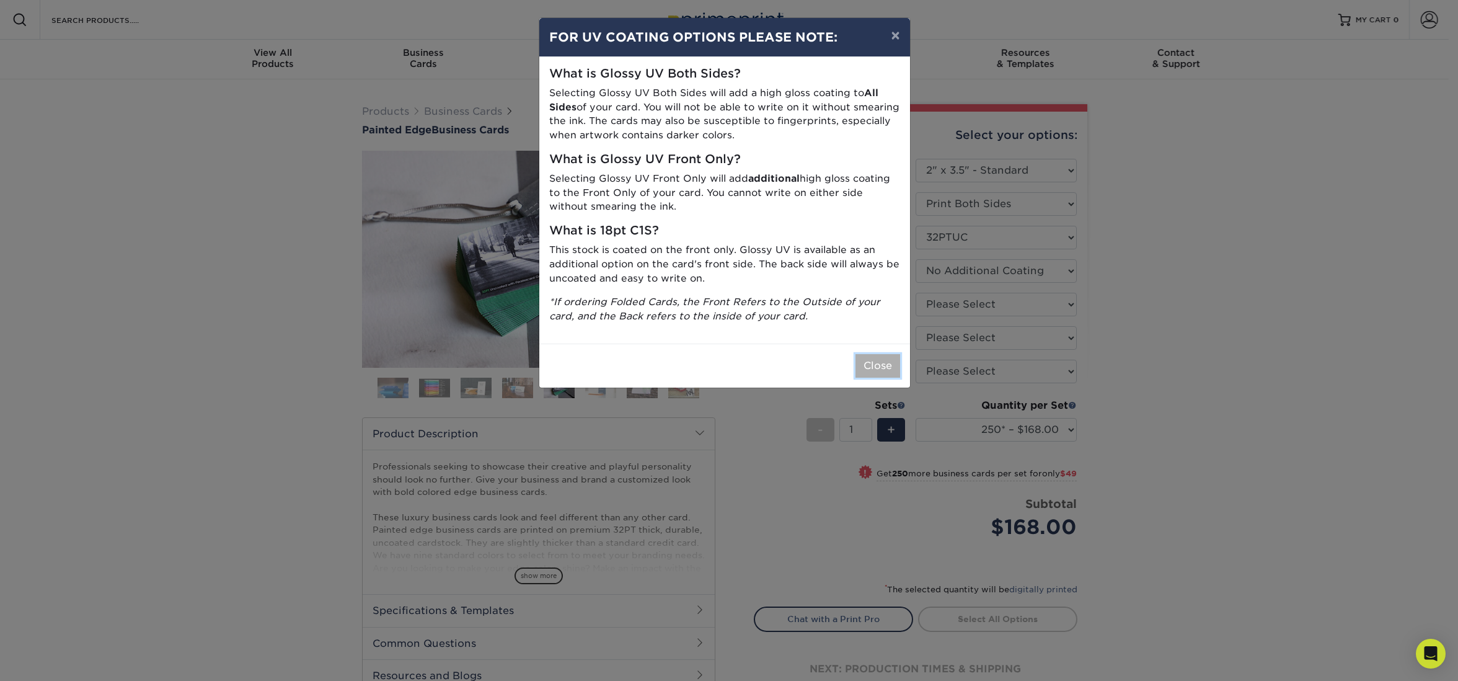
click at [875, 366] on button "Close" at bounding box center [877, 366] width 45 height 24
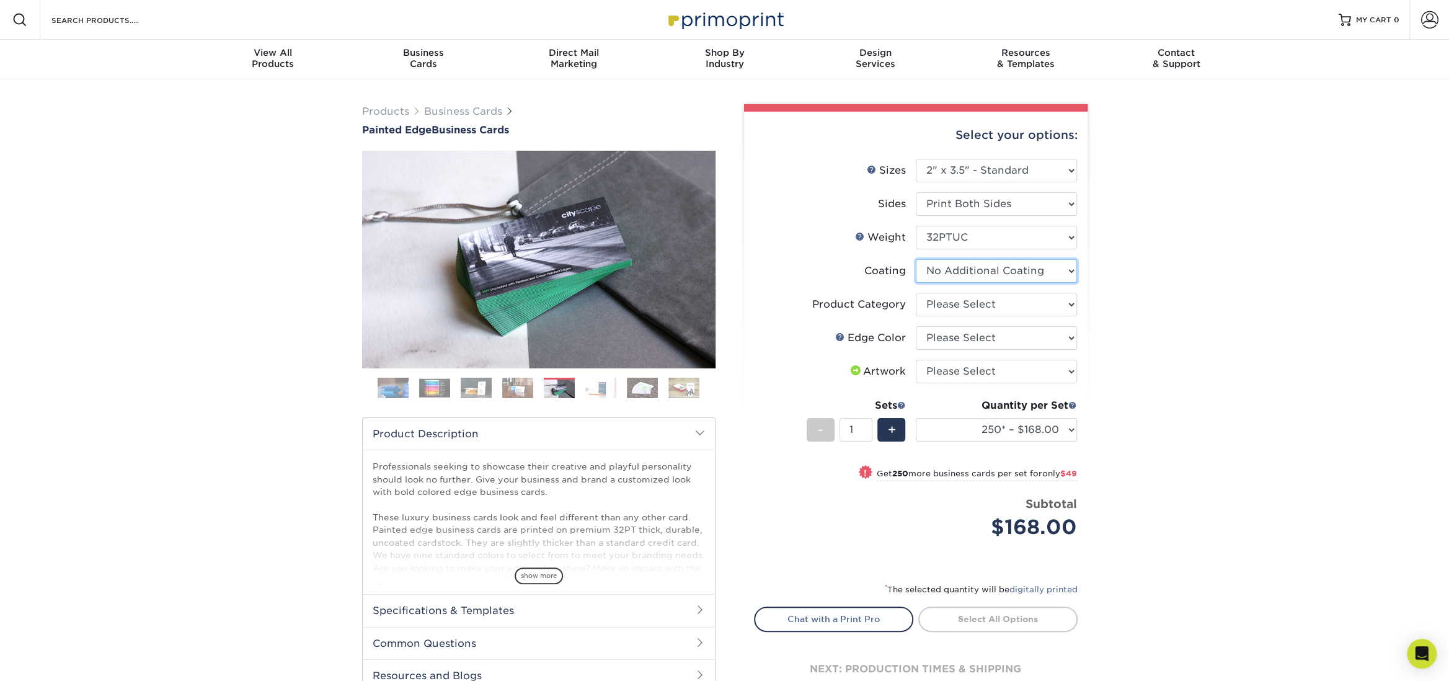
click at [1067, 268] on select at bounding box center [995, 271] width 161 height 24
select select "-1"
click at [915, 259] on select at bounding box center [995, 271] width 161 height 24
select select
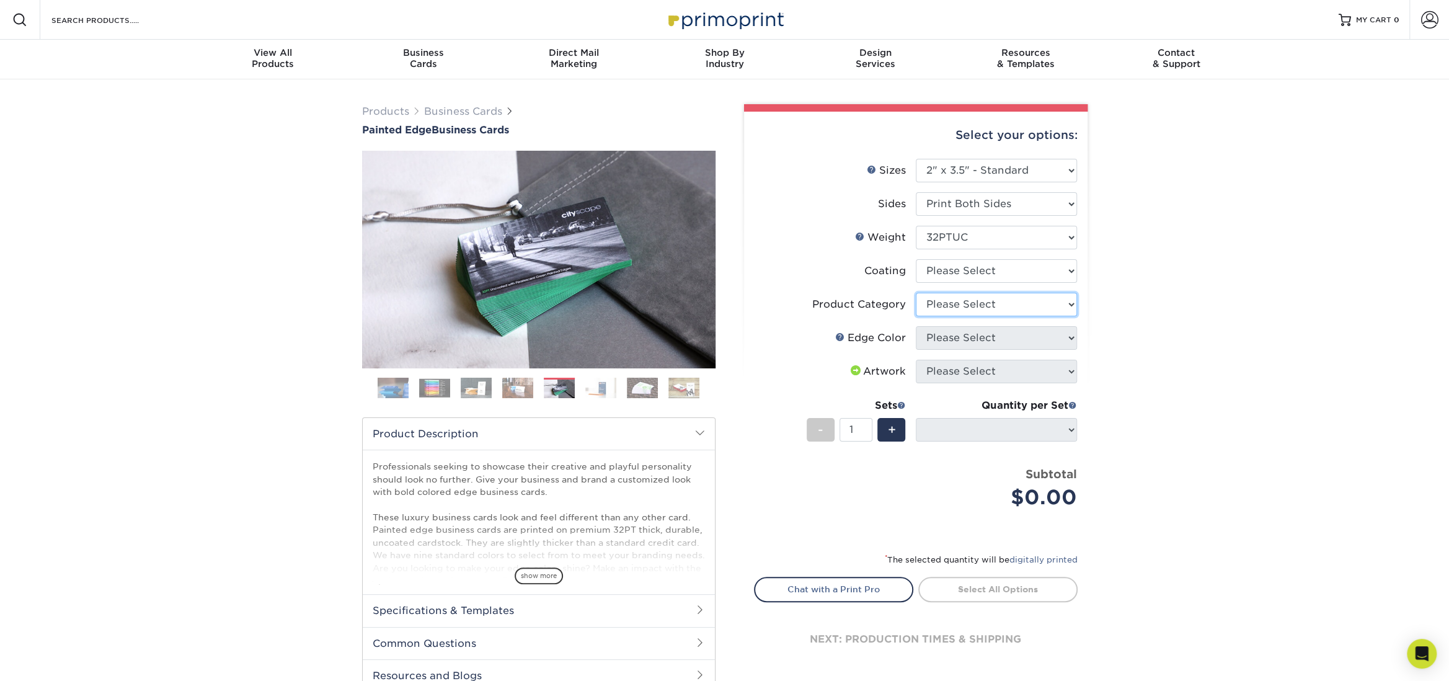
click at [1013, 298] on select "Please Select Business Cards" at bounding box center [995, 305] width 161 height 24
select select "3b5148f1-0588-4f88-a218-97bcfdce65c1"
click at [915, 293] on select "Please Select Business Cards" at bounding box center [995, 305] width 161 height 24
click at [1020, 334] on select "Please Select Charcoal Black Brown Blue Pearlescent Blue Pearlescent Gold Pearl…" at bounding box center [995, 338] width 161 height 24
select select "1ae850e6-61c5-45b7-a71d-f488378c5a25"
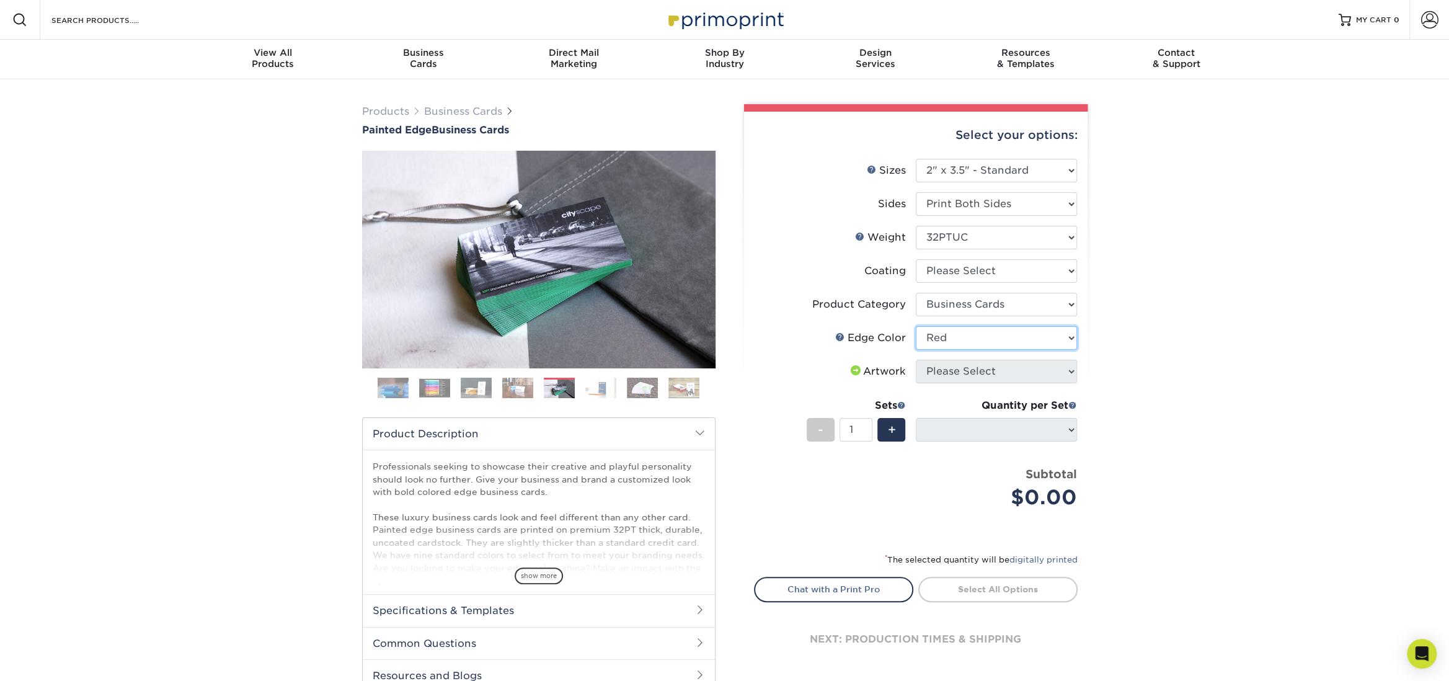
click at [915, 326] on select "Please Select Charcoal Black Brown Blue Pearlescent Blue Pearlescent Gold Pearl…" at bounding box center [995, 338] width 161 height 24
drag, startPoint x: 1215, startPoint y: 430, endPoint x: 1145, endPoint y: 399, distance: 76.6
click at [1215, 430] on div "Products Business Cards Painted Edge Business Cards Previous Next" at bounding box center [724, 410] width 1449 height 662
click at [1072, 269] on select at bounding box center [995, 271] width 161 height 24
select select "3e7618de-abca-4bda-9f97-8b9129e913d8"
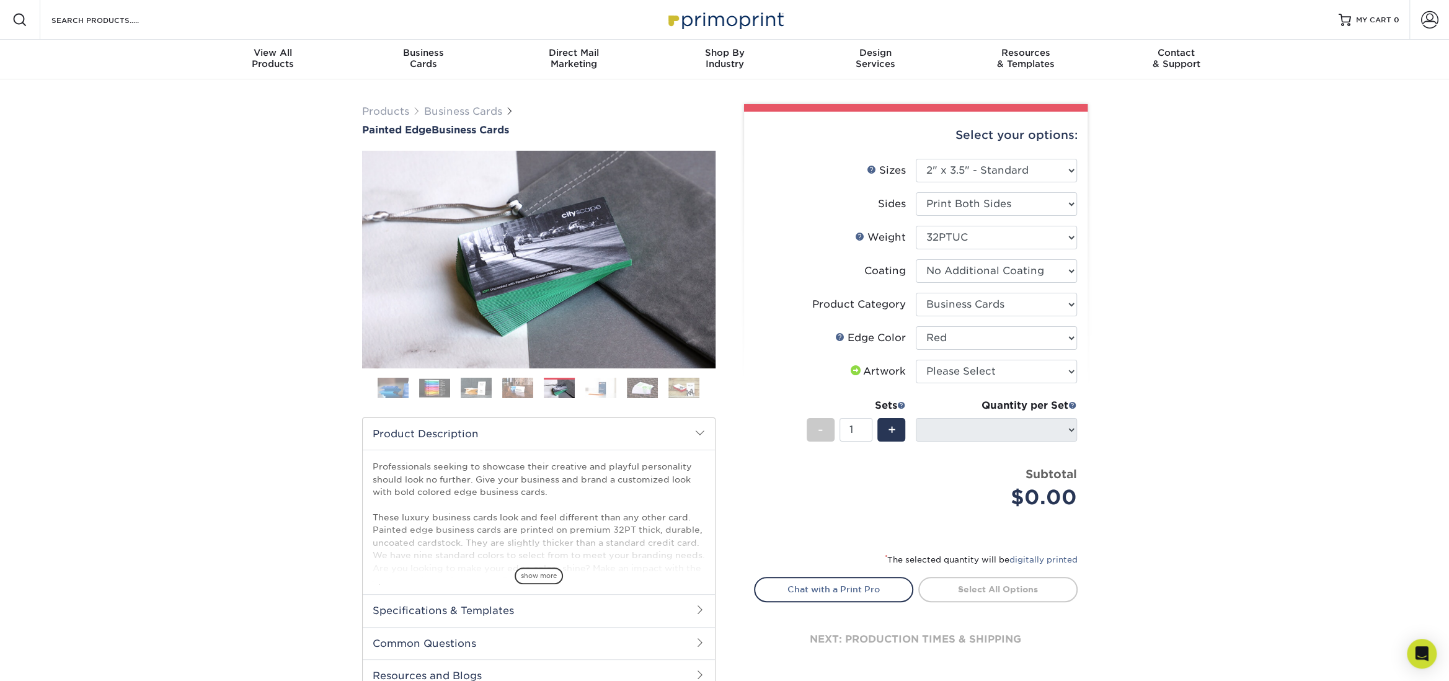
click at [915, 259] on select at bounding box center [995, 271] width 161 height 24
select select "-1"
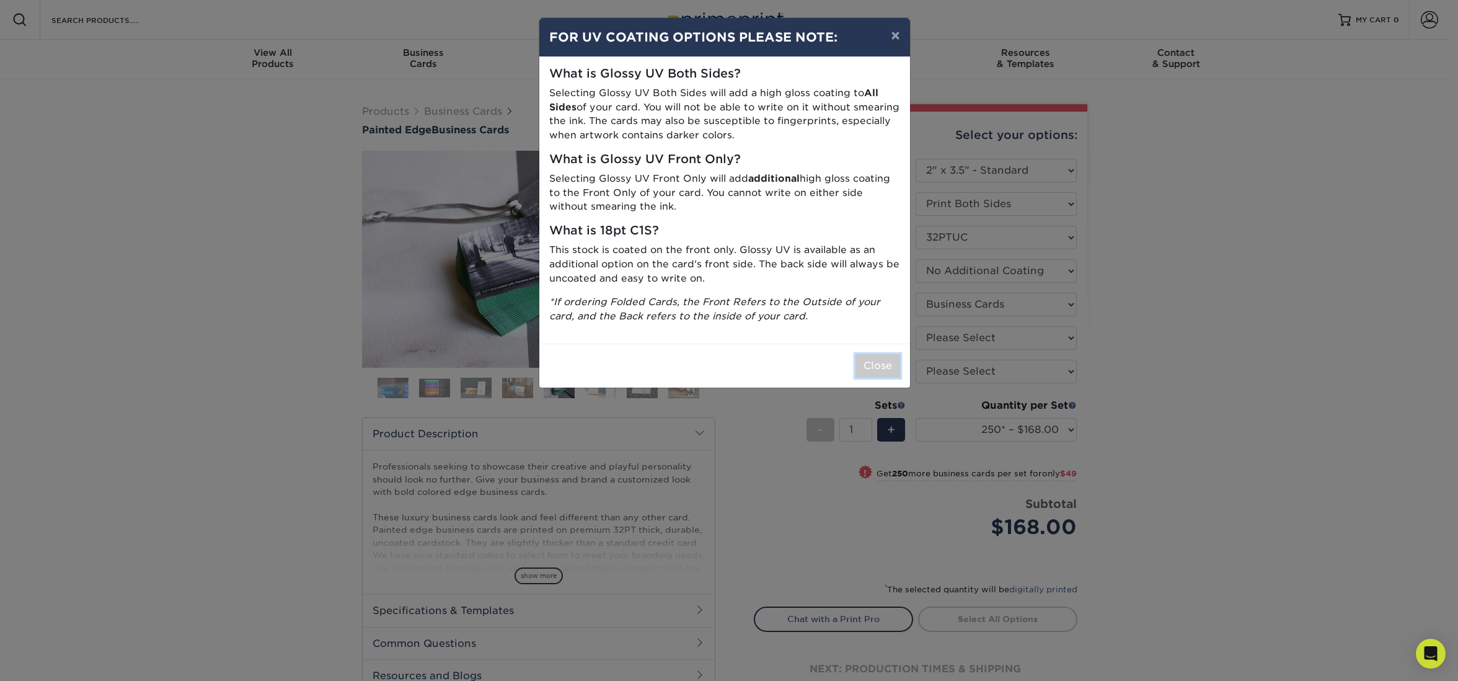
click at [883, 363] on button "Close" at bounding box center [877, 366] width 45 height 24
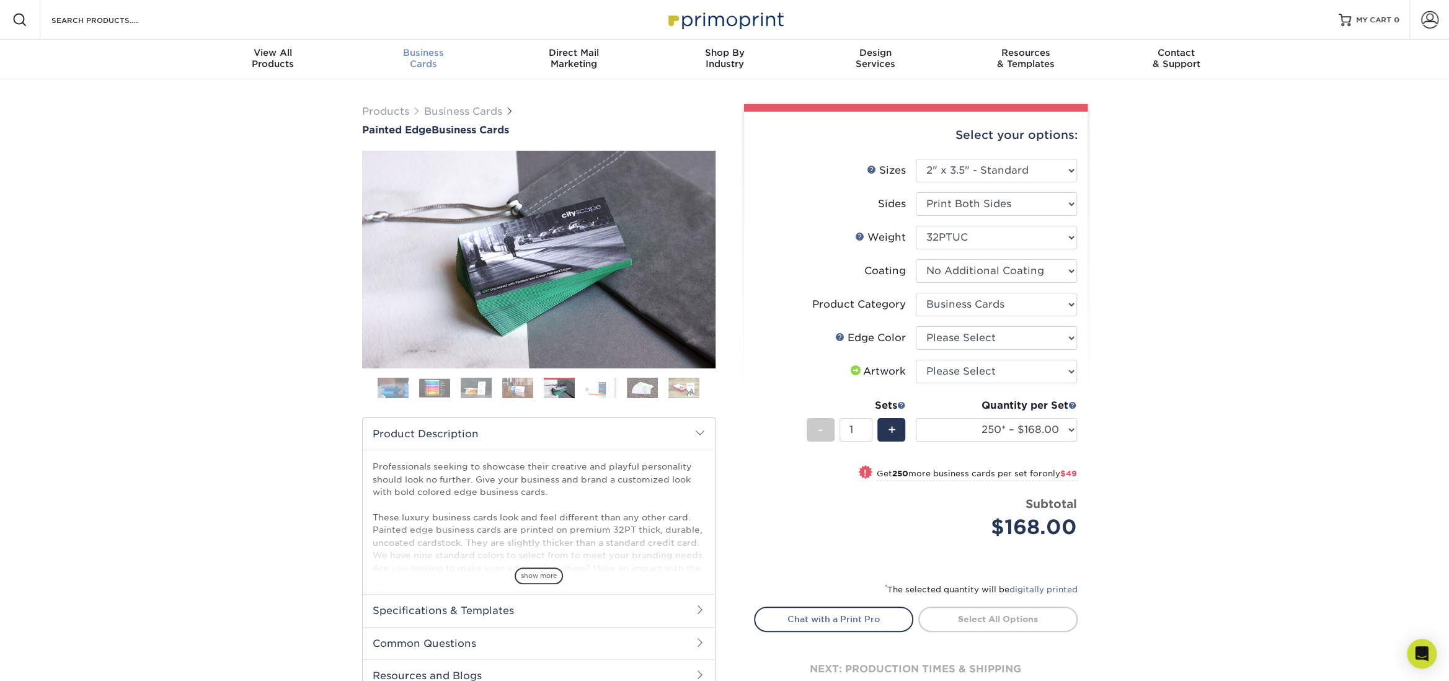
click at [441, 48] on span "Business" at bounding box center [423, 52] width 151 height 11
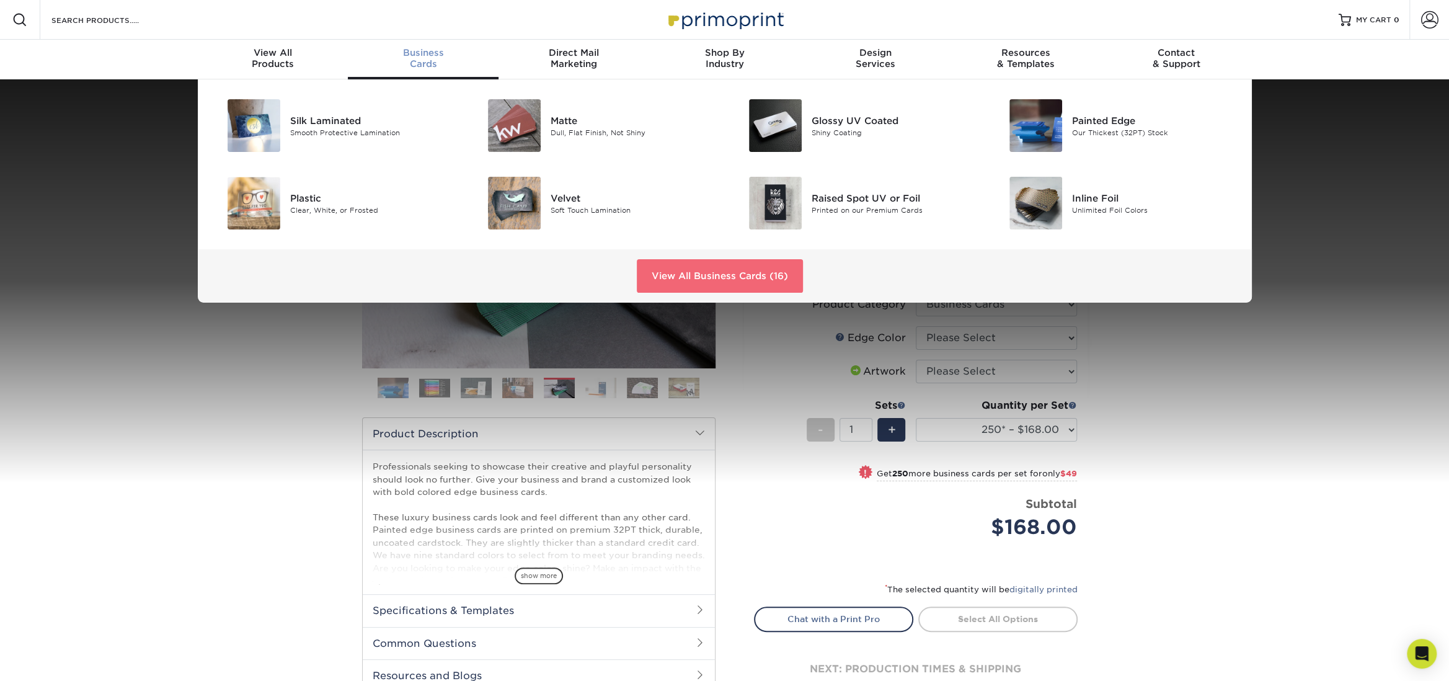
click at [685, 278] on link "View All Business Cards (16)" at bounding box center [720, 275] width 166 height 33
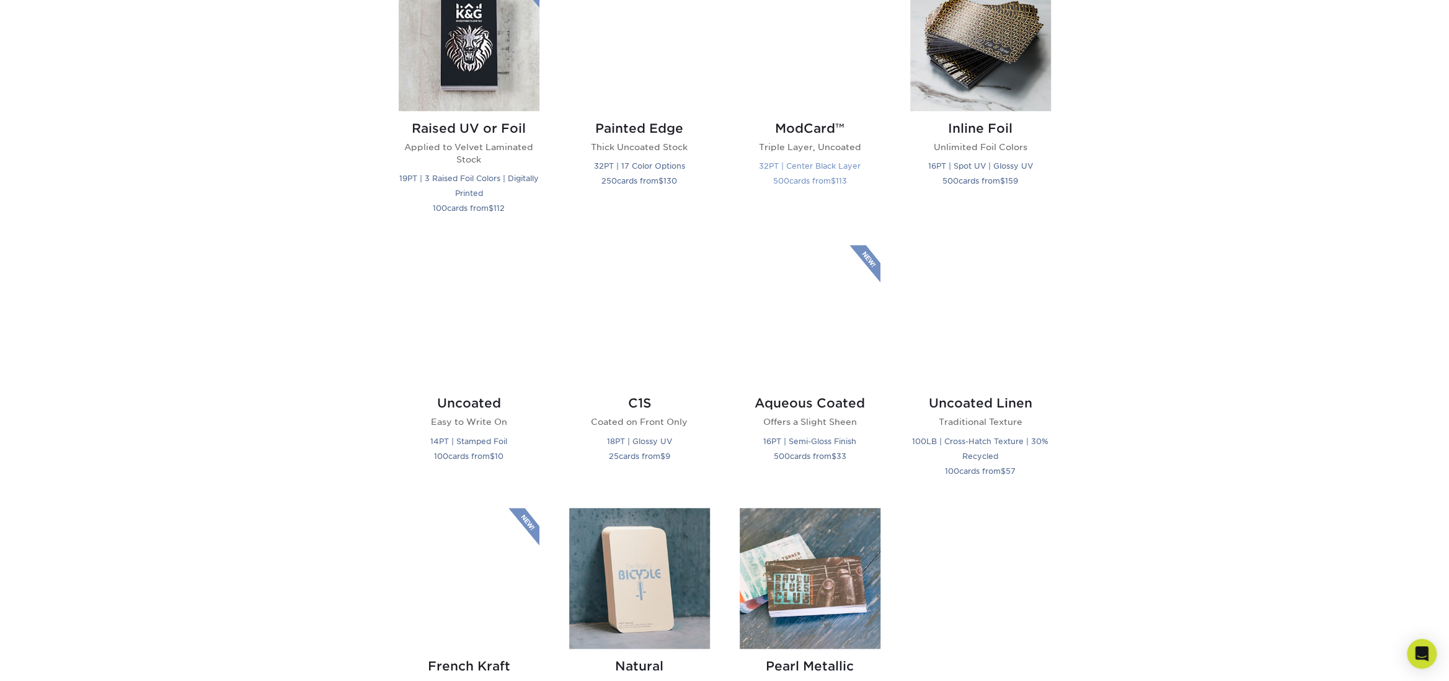
scroll to position [992, 0]
